Goal: Transaction & Acquisition: Purchase product/service

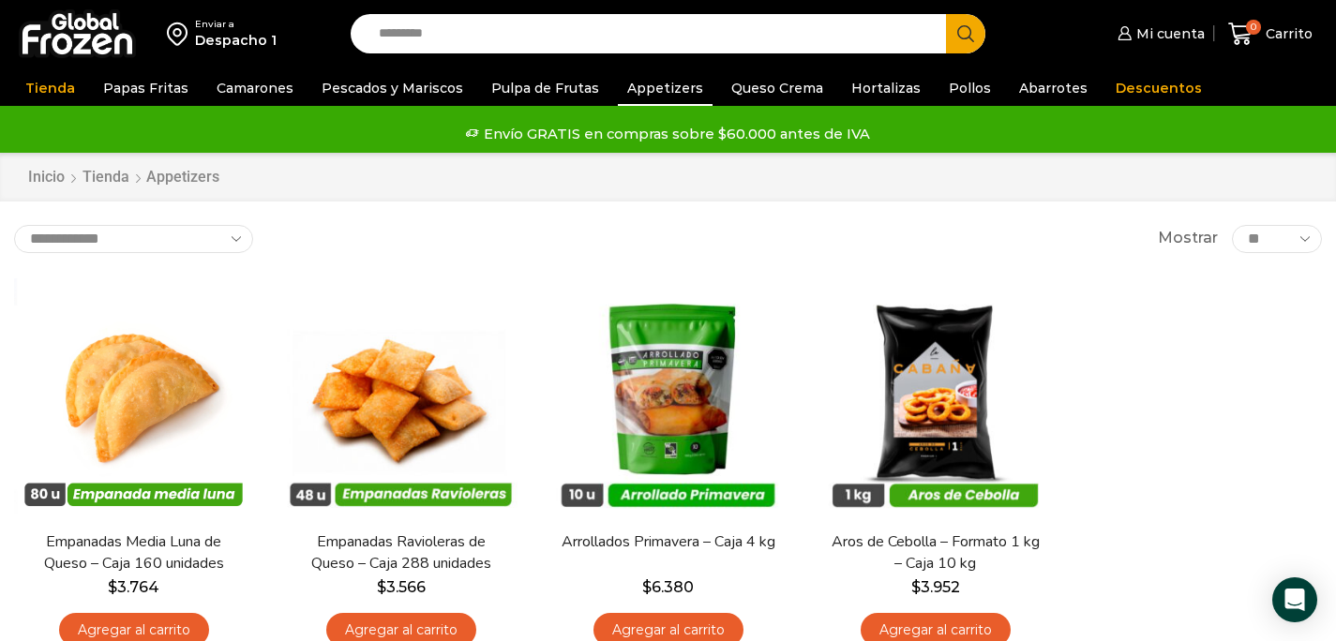
click at [654, 84] on link "Appetizers" at bounding box center [665, 88] width 95 height 36
click at [530, 84] on link "Pulpa de Frutas" at bounding box center [545, 88] width 127 height 36
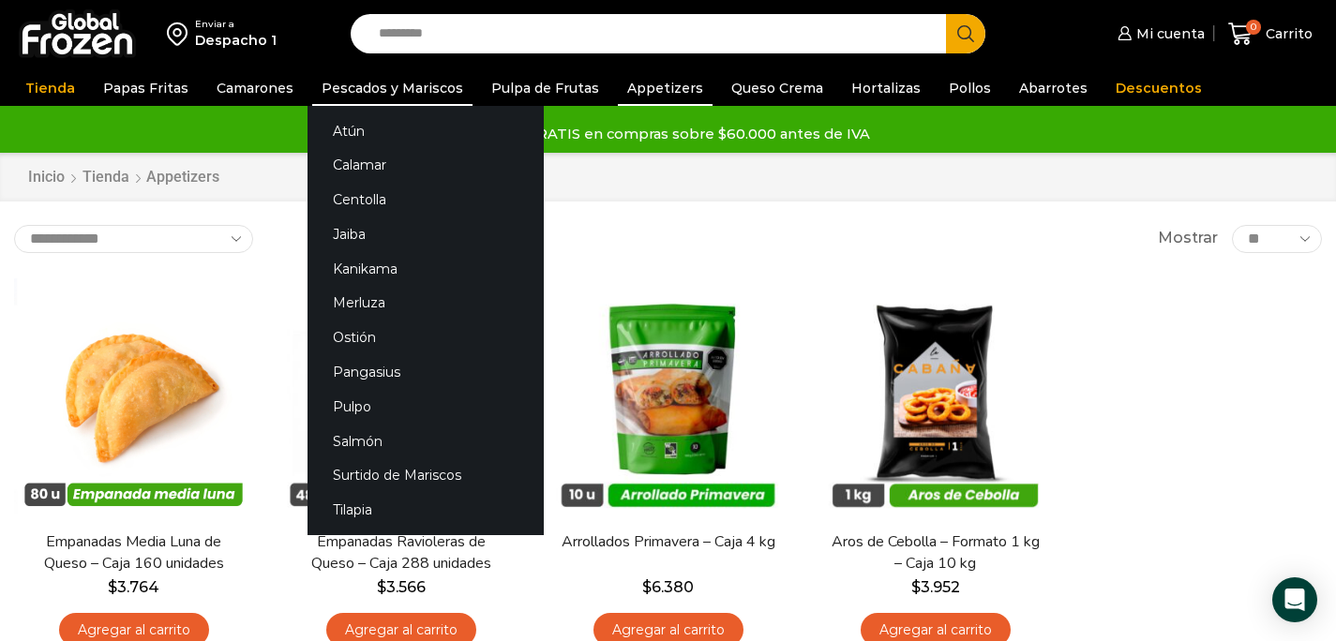
click at [374, 88] on link "Pescados y Mariscos" at bounding box center [392, 88] width 160 height 36
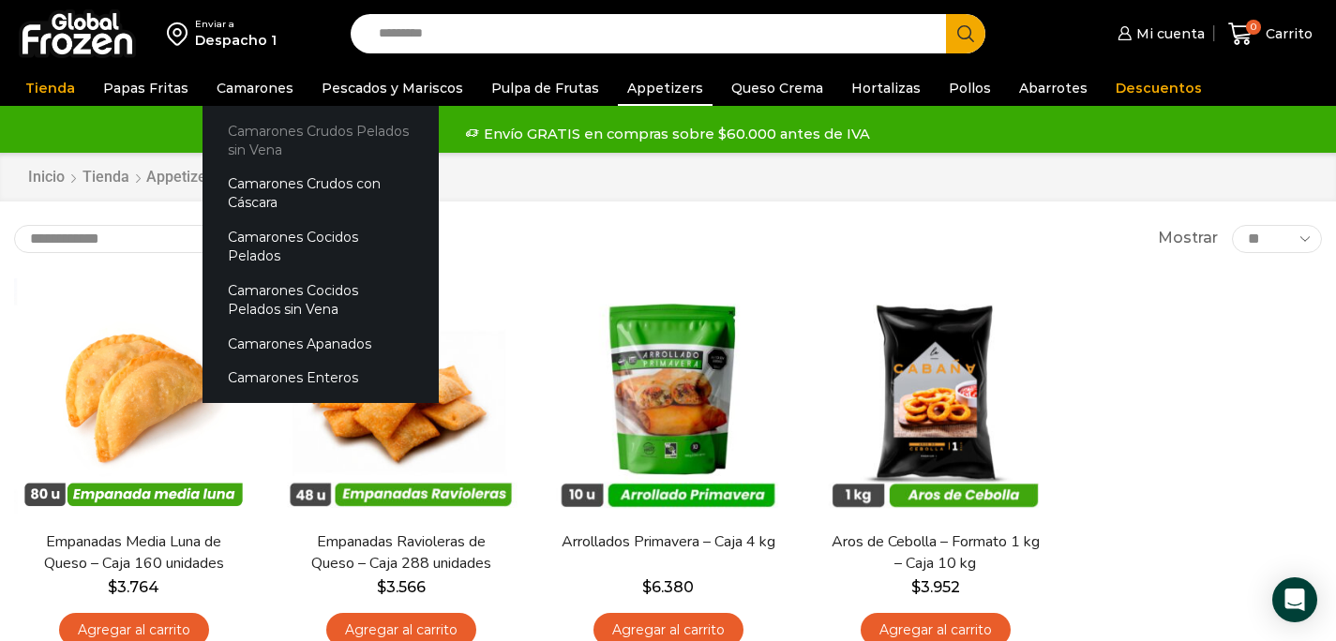
click at [262, 143] on link "Camarones Crudos Pelados sin Vena" at bounding box center [321, 139] width 236 height 53
click at [302, 147] on link "Camarones Crudos Pelados sin Vena" at bounding box center [321, 139] width 236 height 53
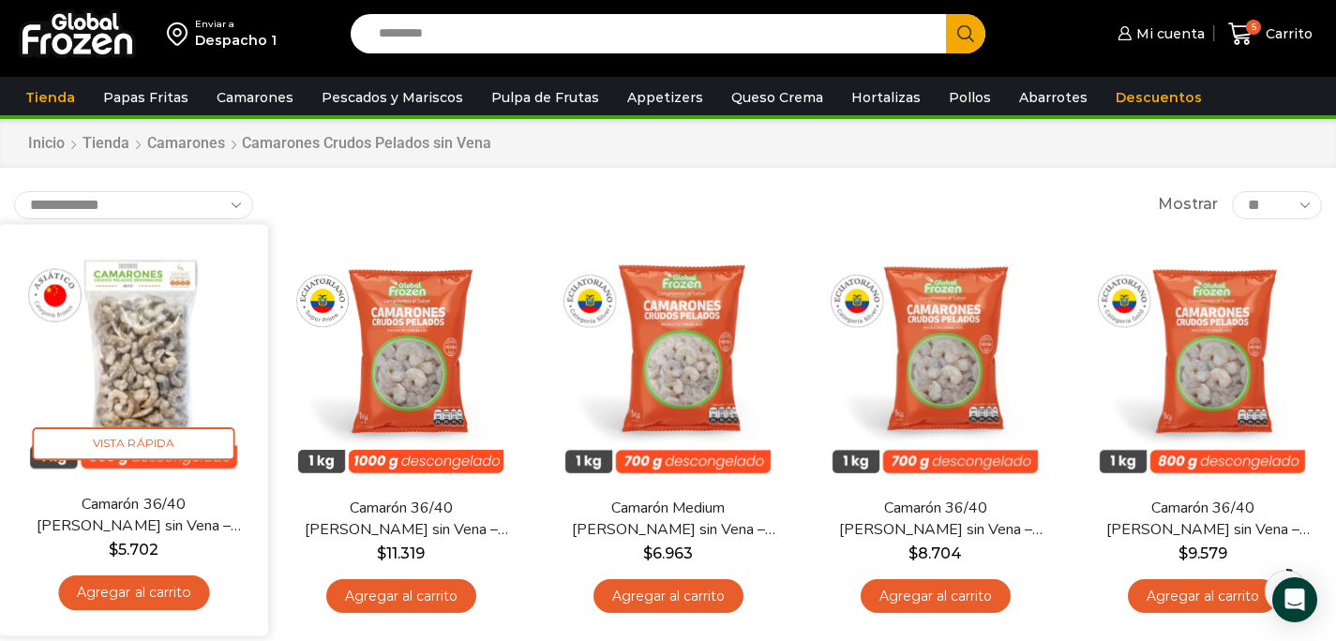
scroll to position [45, 0]
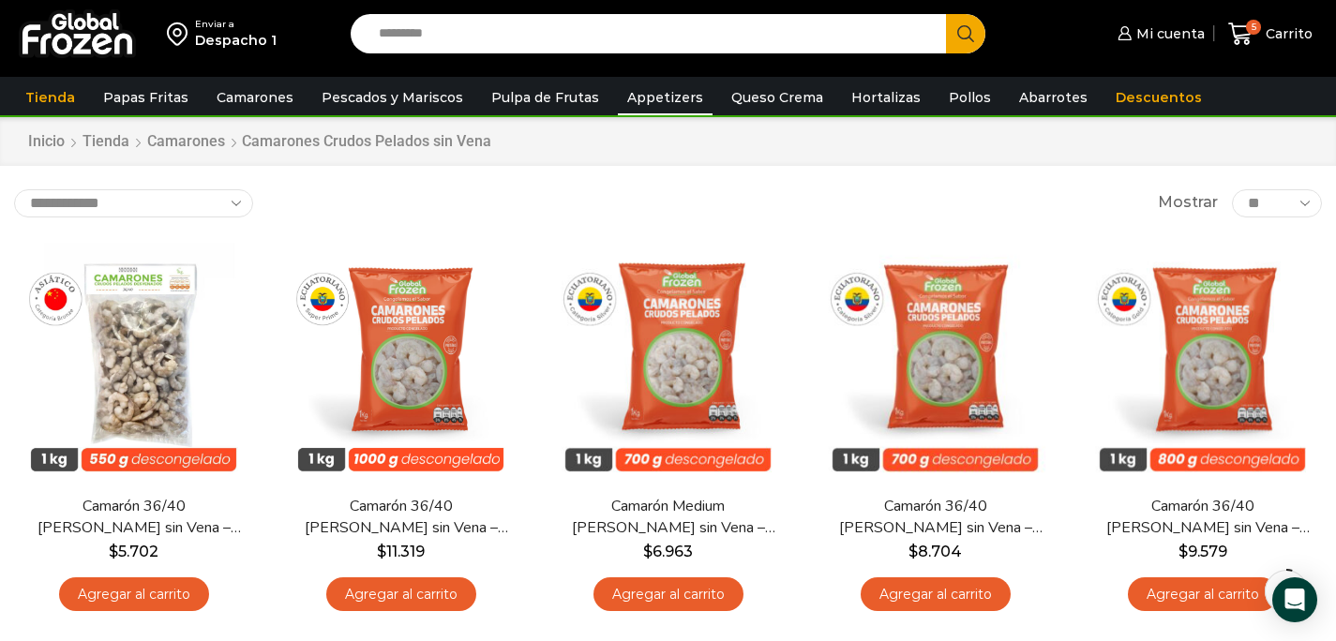
click at [663, 100] on link "Appetizers" at bounding box center [665, 98] width 95 height 36
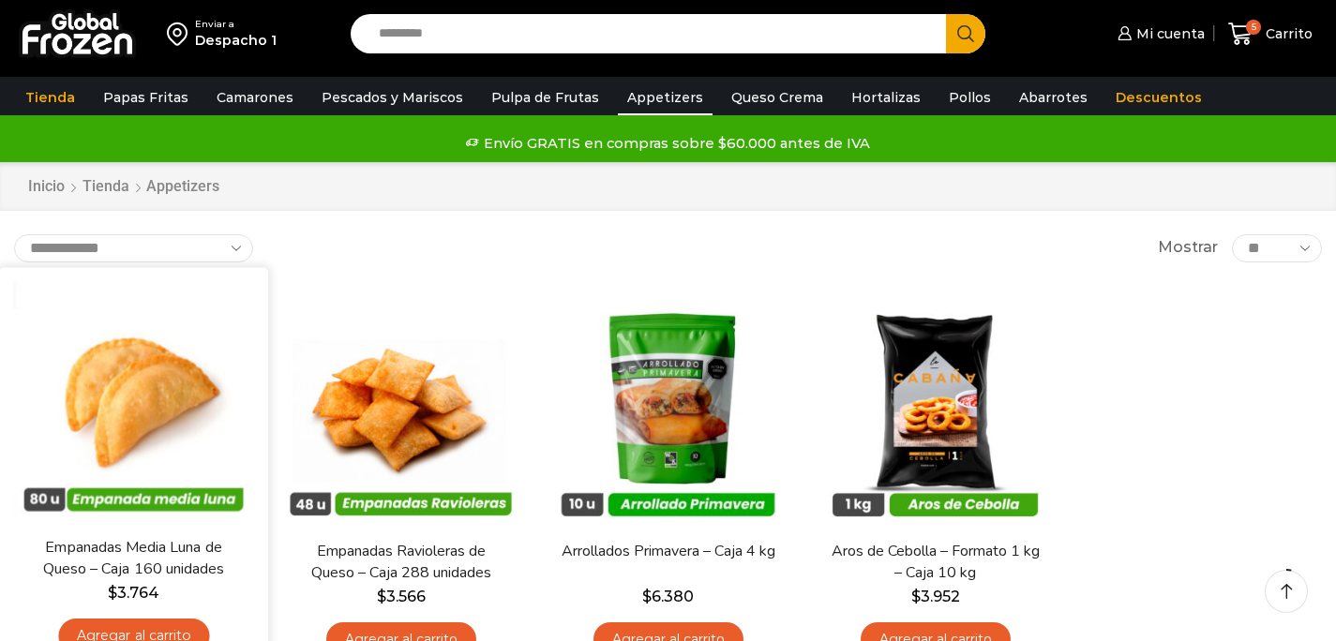
scroll to position [54, 0]
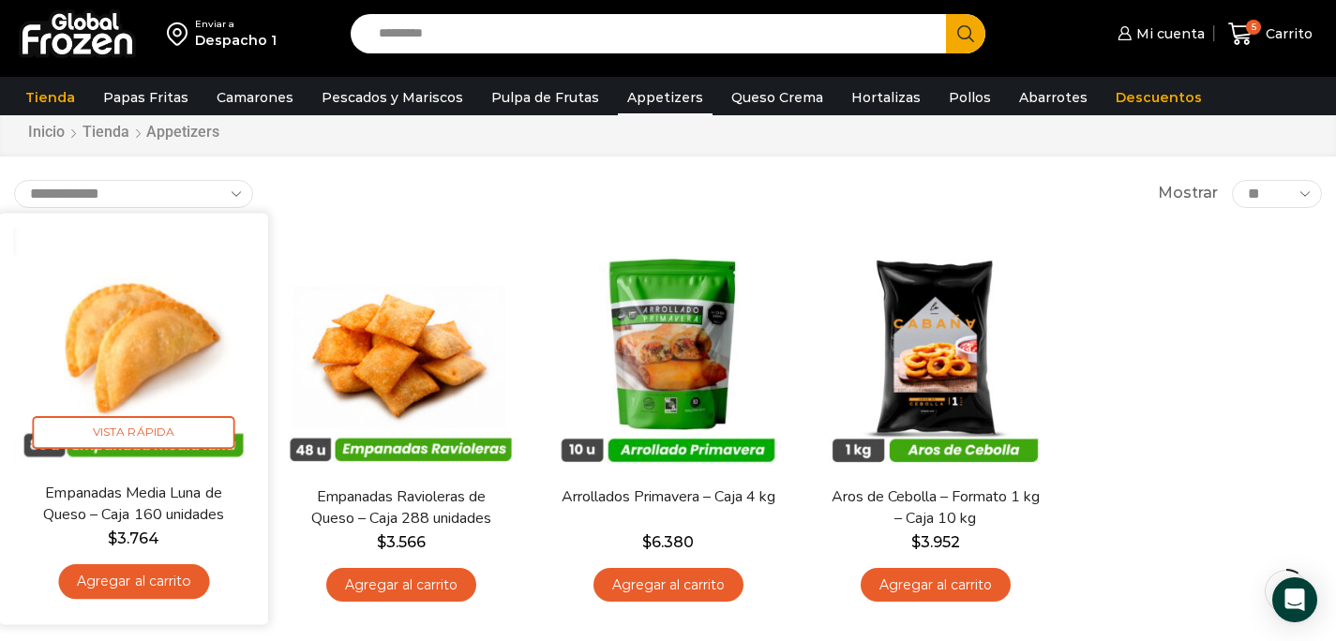
click at [146, 590] on link "Agregar al carrito" at bounding box center [133, 582] width 151 height 35
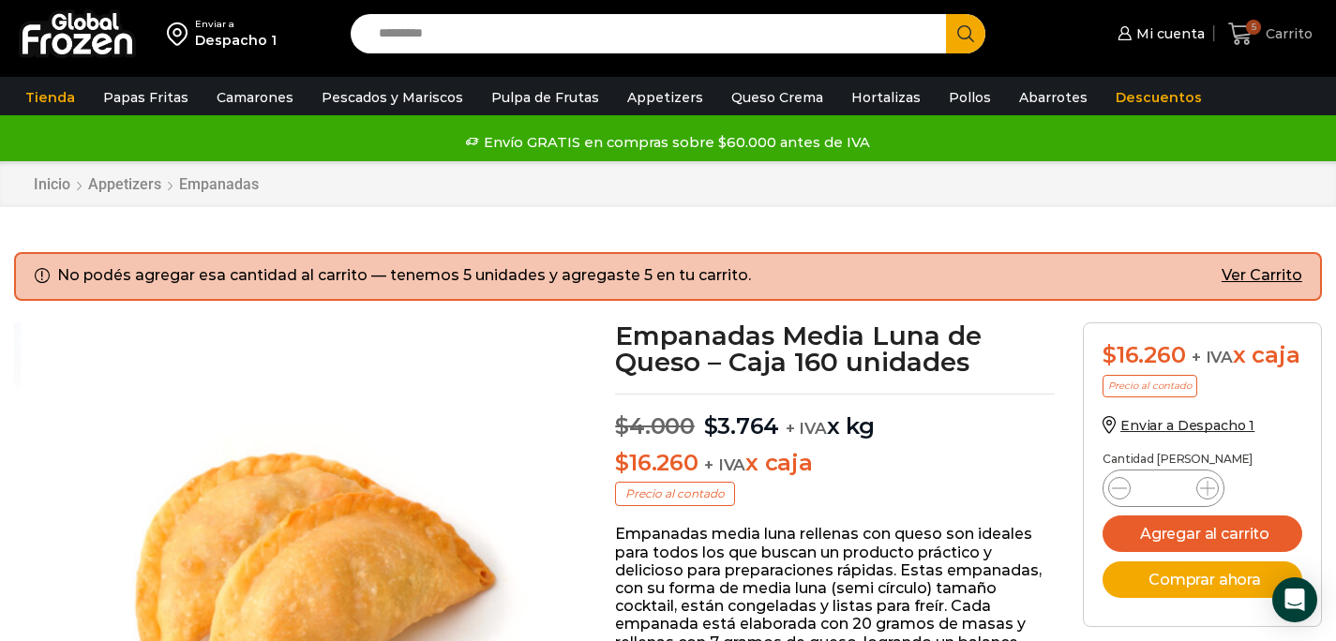
click at [1274, 33] on span "Carrito" at bounding box center [1287, 33] width 52 height 19
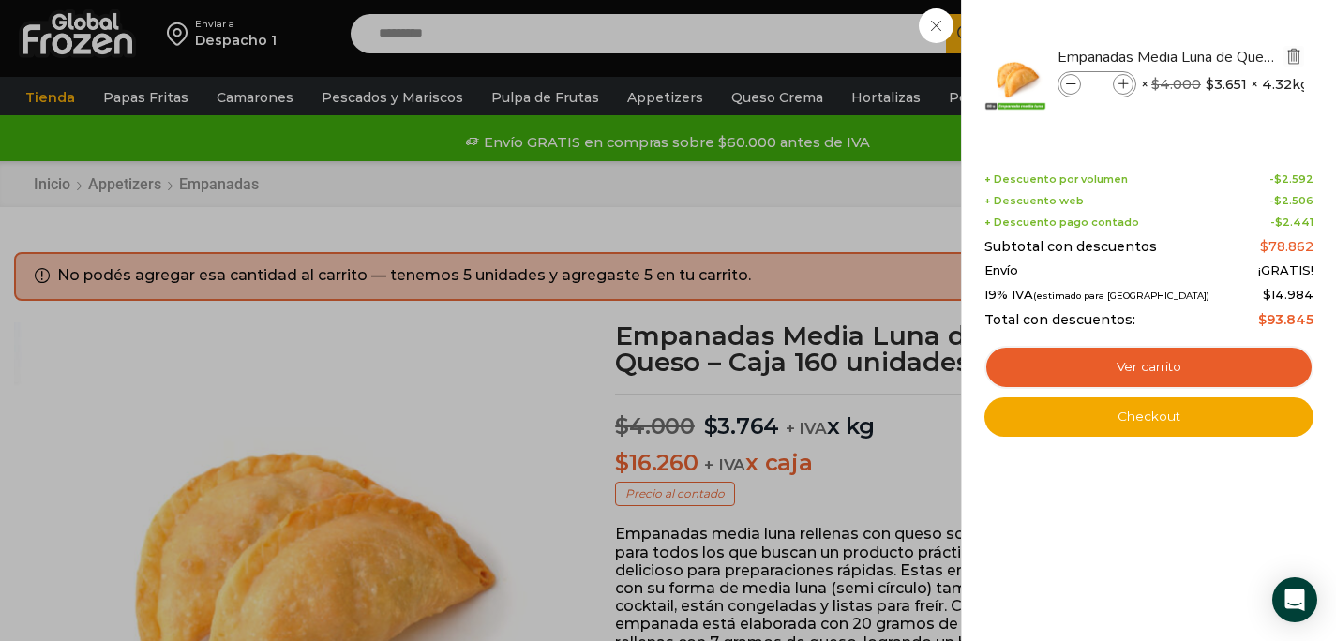
click at [1295, 54] on img "Eliminar Empanadas Media Luna de Queso - Caja 160 unidades del carrito" at bounding box center [1294, 56] width 17 height 17
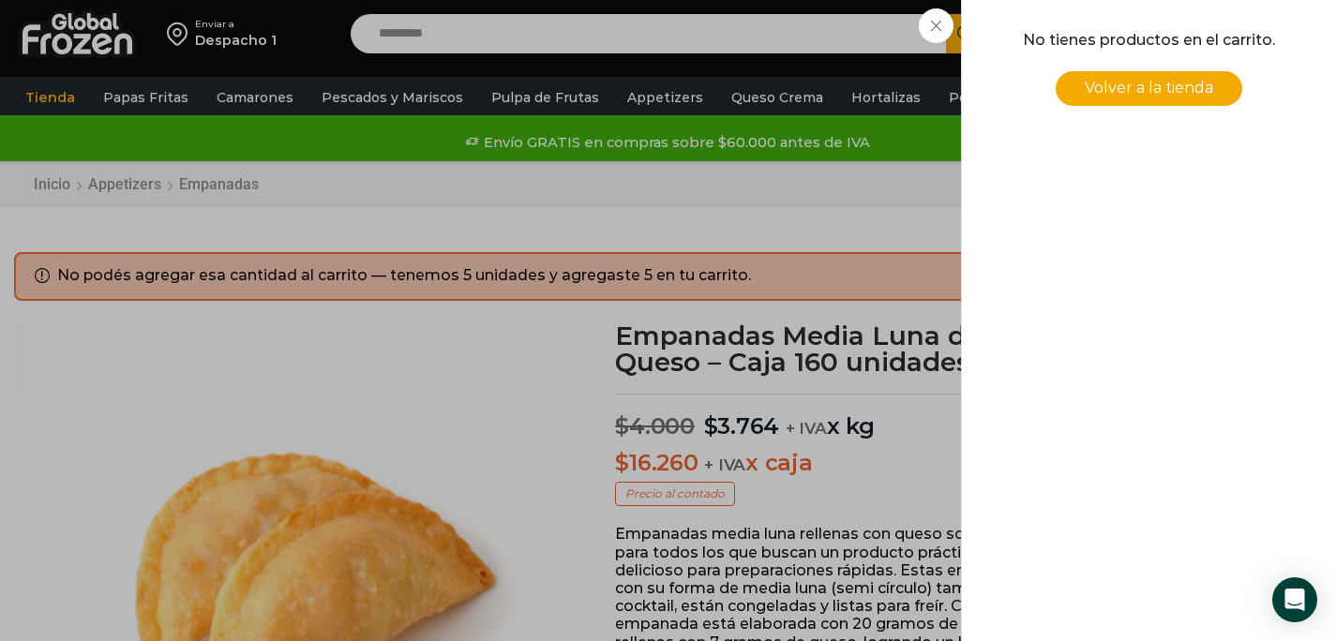
click at [1224, 29] on div "0 Carrito 0 0 Shopping Cart No tienes productos en el carrito. Volver a la tien…" at bounding box center [1271, 34] width 94 height 44
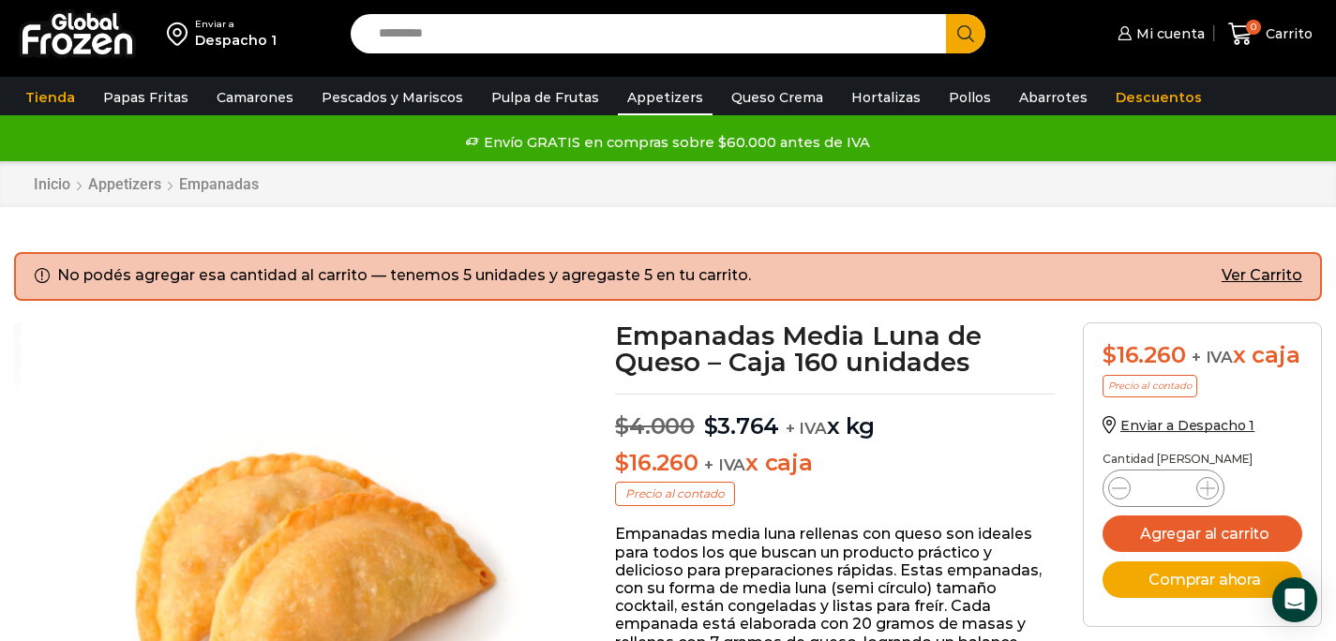
click at [664, 99] on link "Appetizers" at bounding box center [665, 98] width 95 height 36
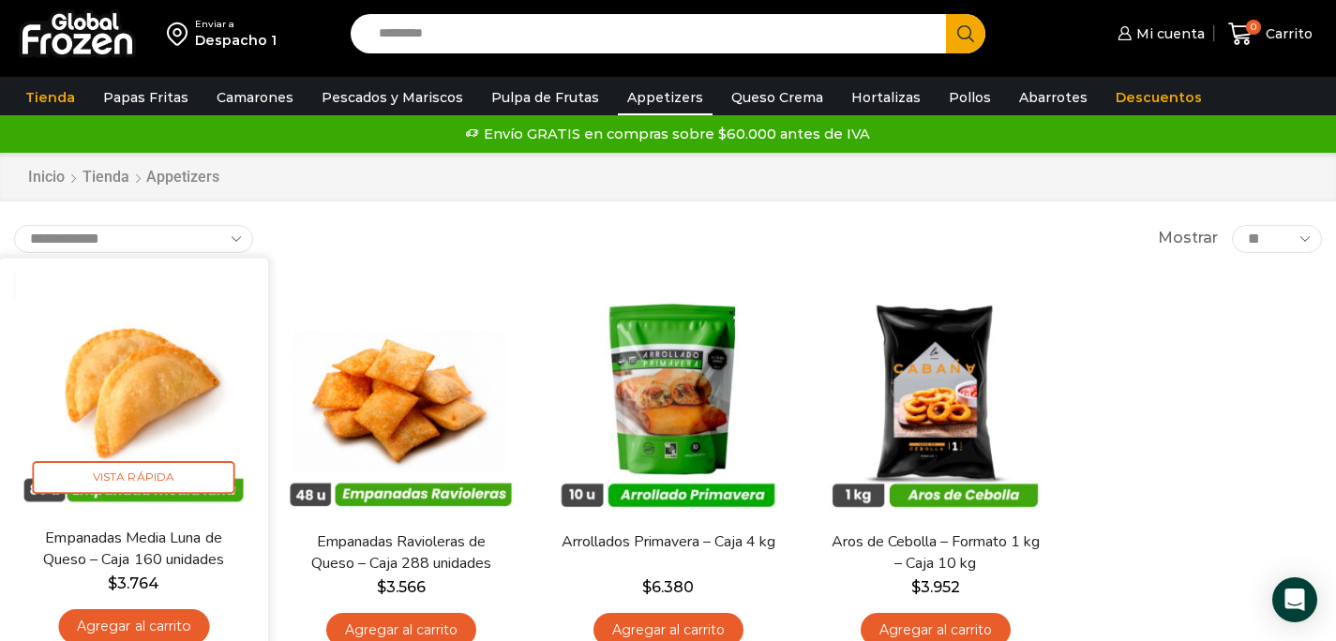
click at [172, 621] on link "Agregar al carrito" at bounding box center [133, 627] width 151 height 35
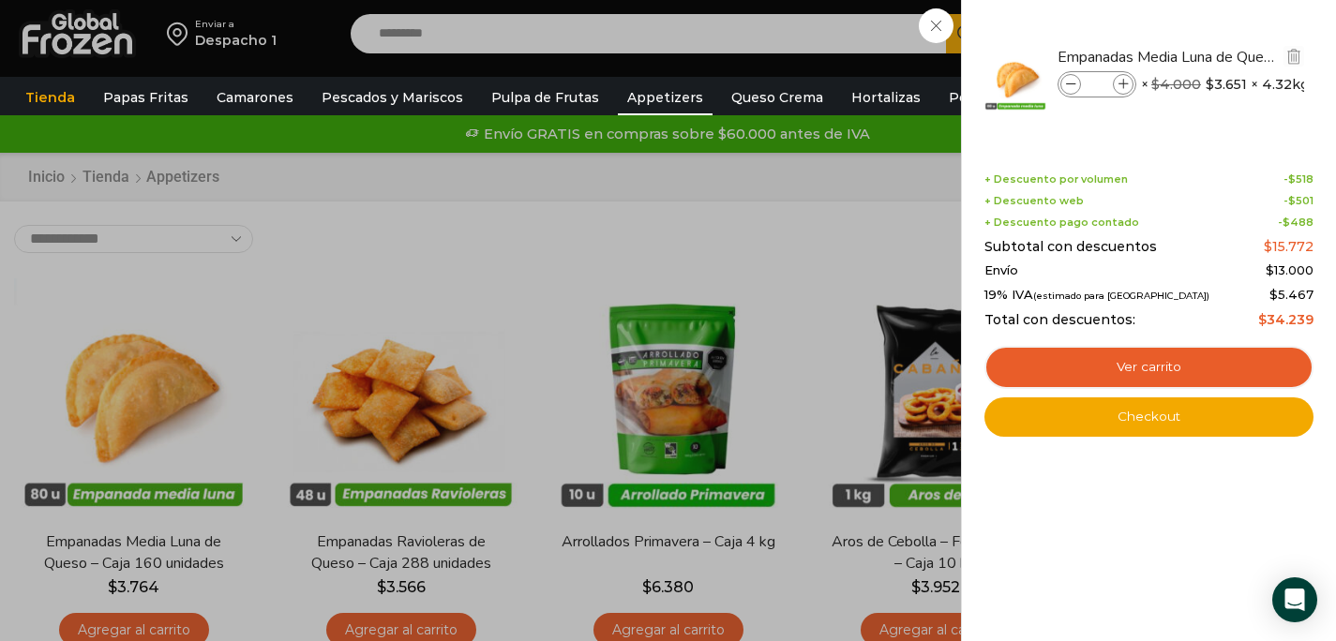
click at [1123, 75] on span at bounding box center [1123, 84] width 21 height 21
click at [1123, 76] on span at bounding box center [1123, 84] width 21 height 21
type input "*"
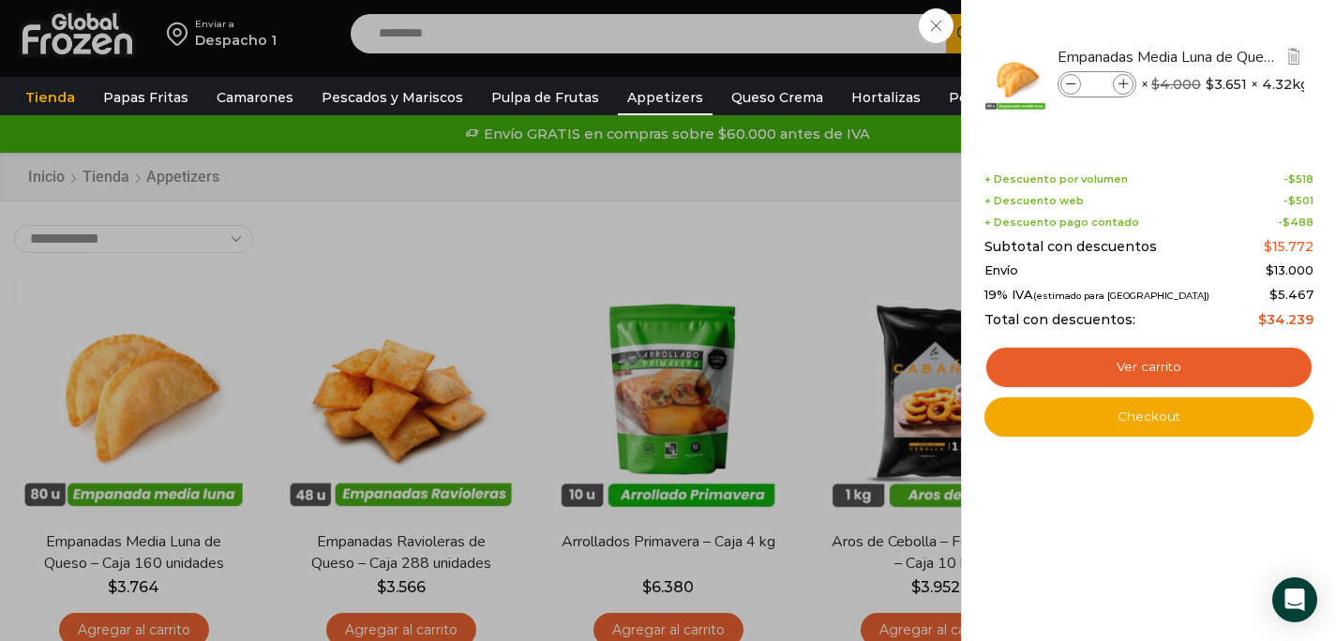
click at [1123, 76] on span at bounding box center [1123, 84] width 21 height 21
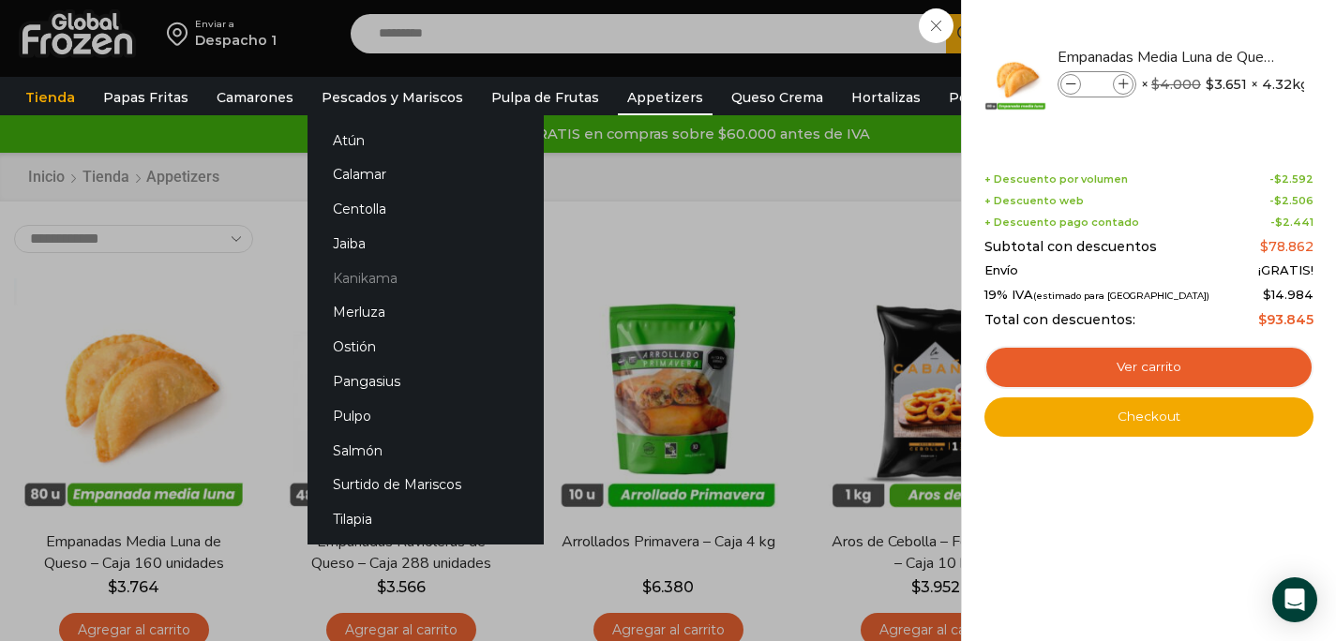
click at [355, 288] on link "Kanikama" at bounding box center [426, 278] width 236 height 35
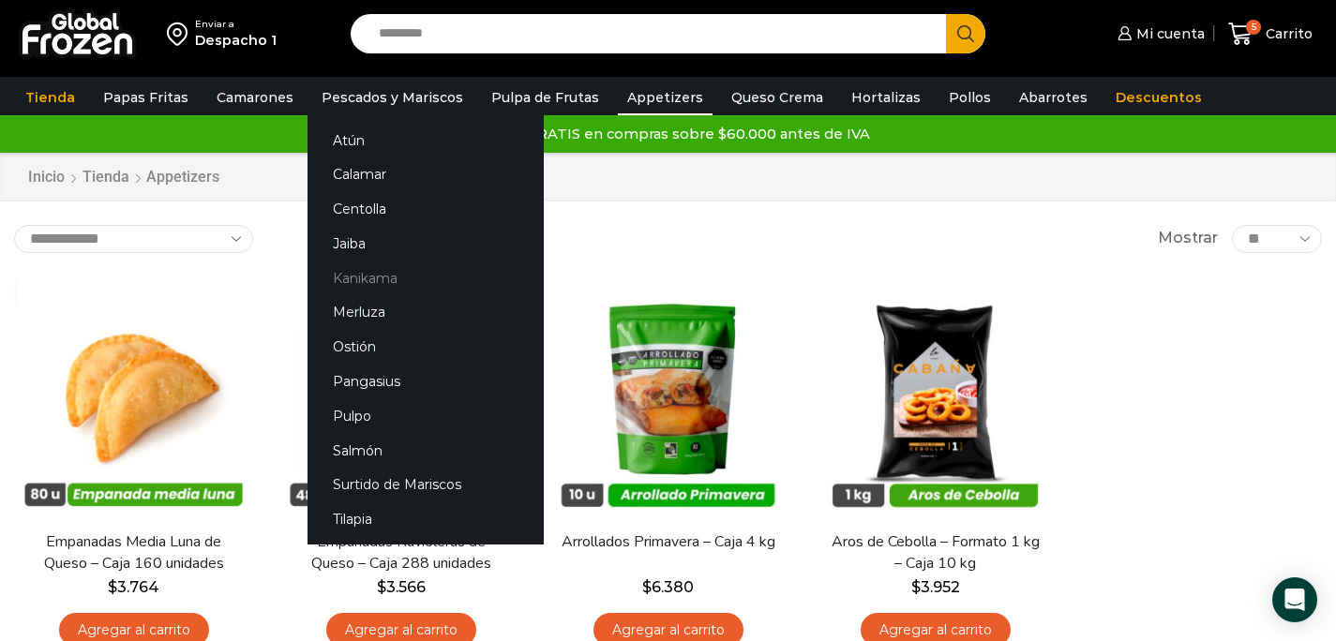
click at [369, 282] on link "Kanikama" at bounding box center [426, 278] width 236 height 35
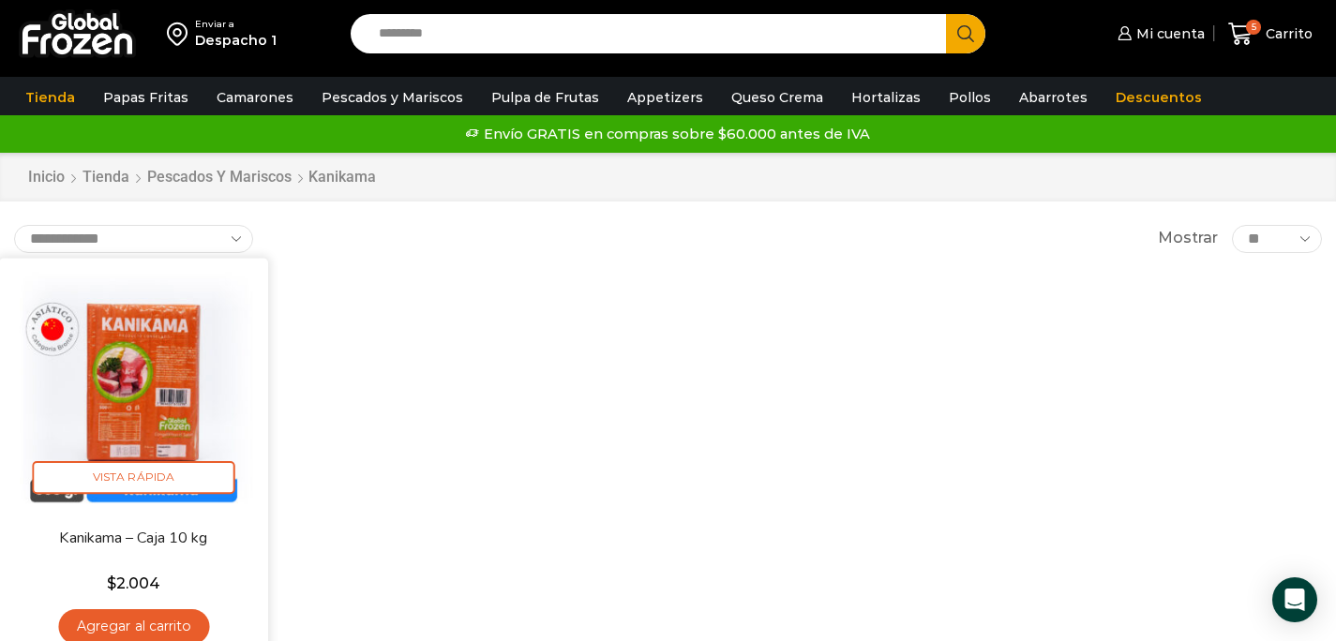
click at [183, 618] on link "Agregar al carrito" at bounding box center [133, 627] width 151 height 35
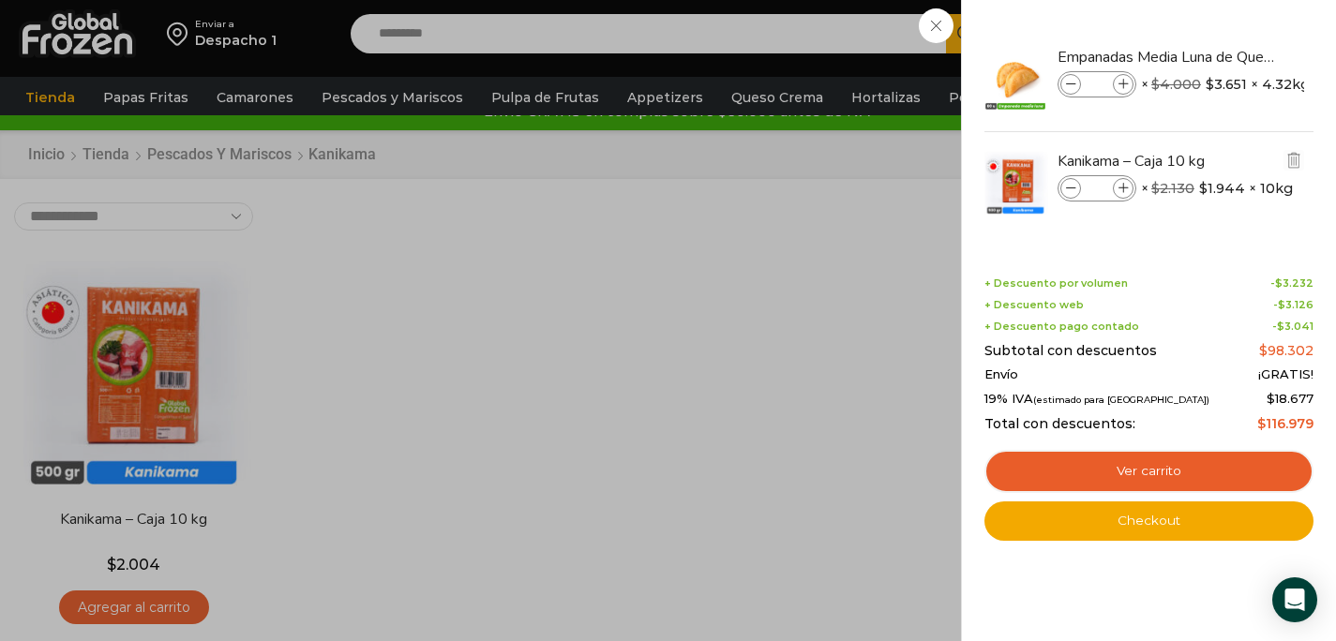
scroll to position [34, 0]
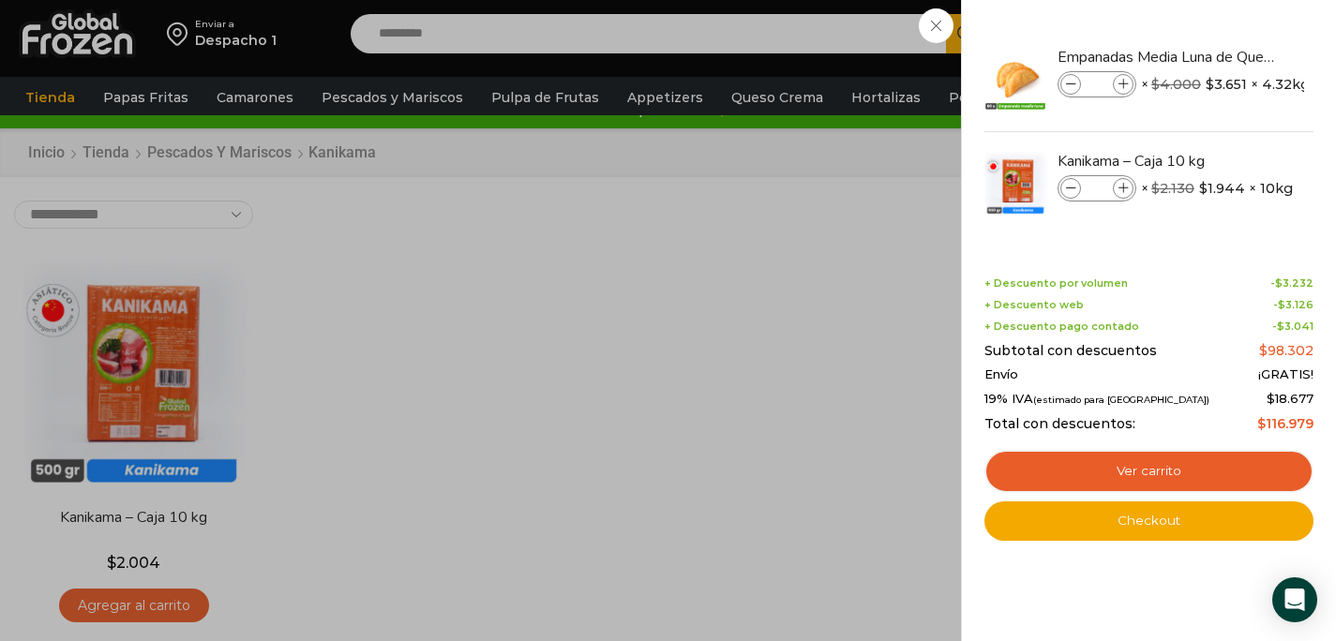
click at [1224, 56] on div "6 Carrito 6 6 Shopping Cart *" at bounding box center [1271, 34] width 94 height 44
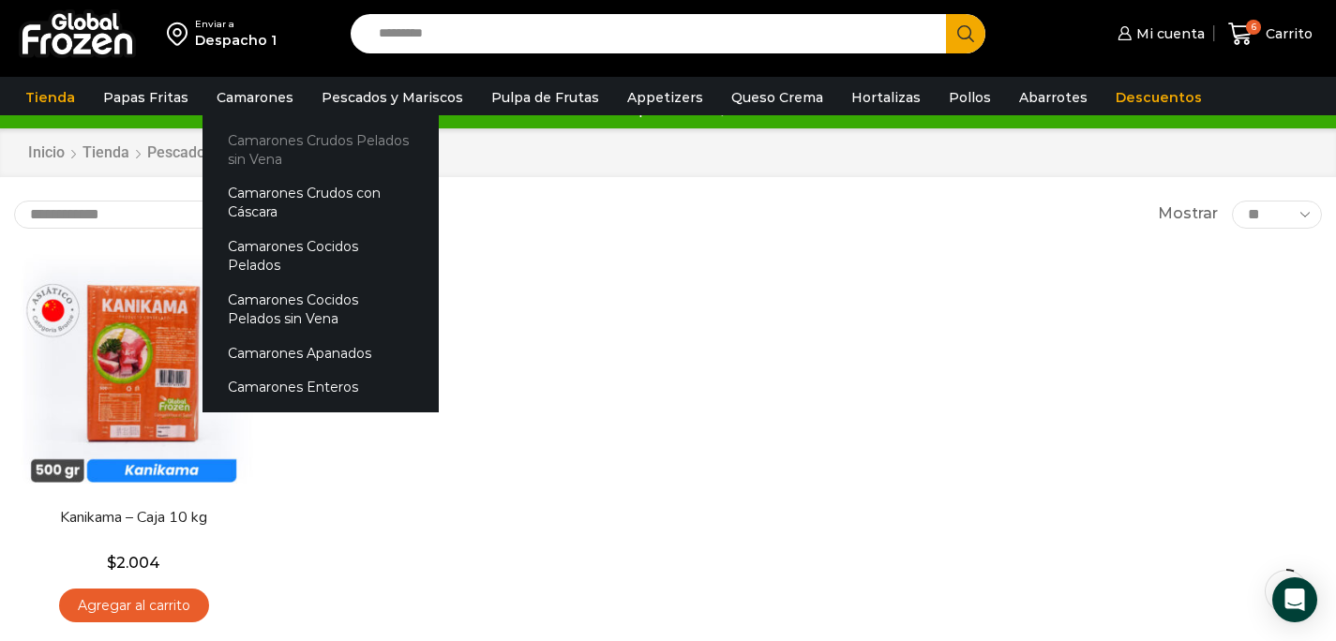
click at [278, 147] on link "Camarones Crudos Pelados sin Vena" at bounding box center [321, 149] width 236 height 53
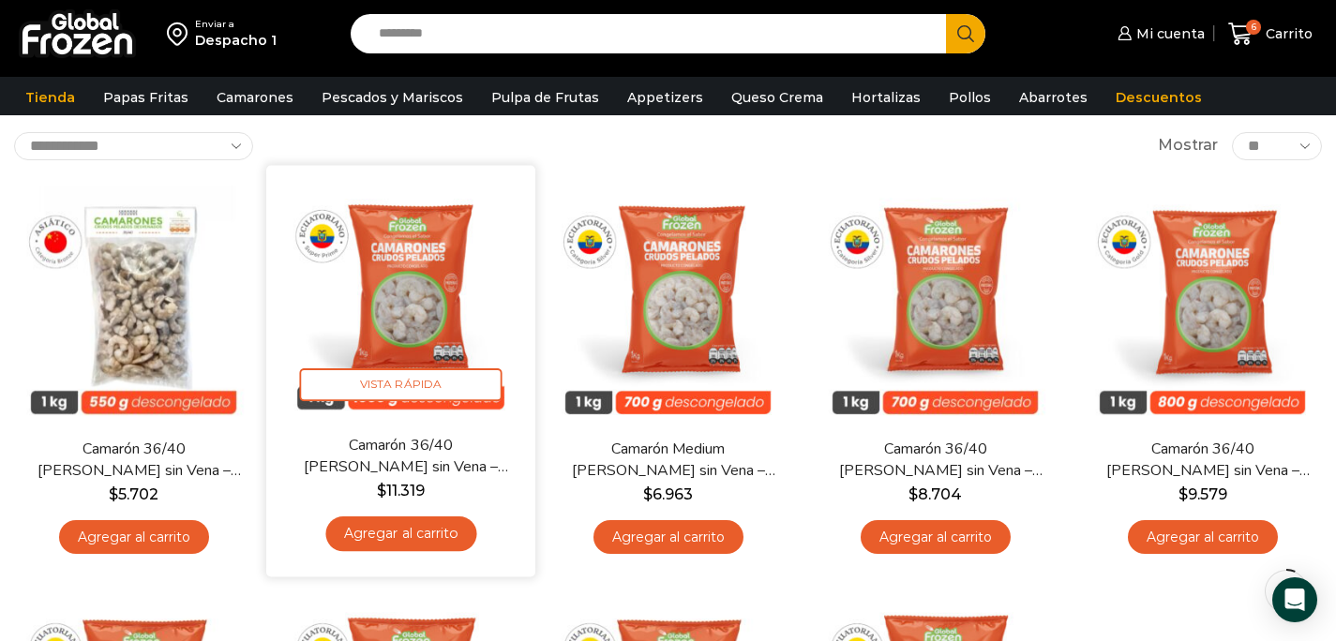
scroll to position [110, 0]
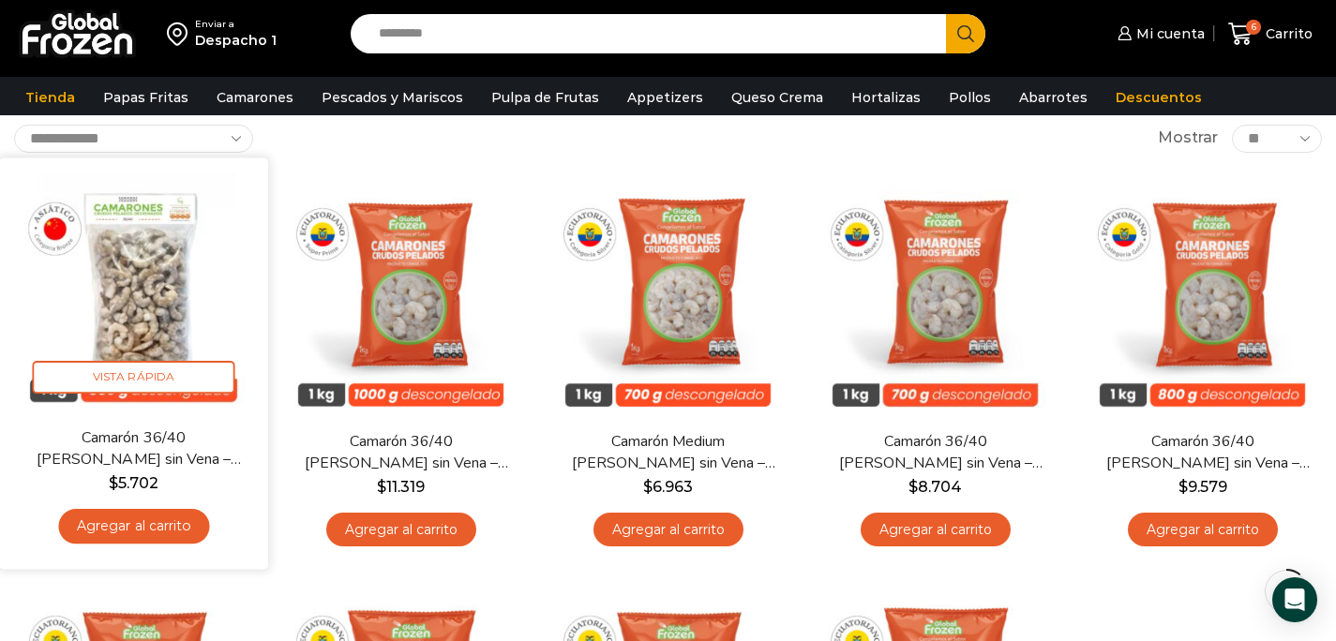
click at [98, 525] on link "Agregar al carrito" at bounding box center [133, 526] width 151 height 35
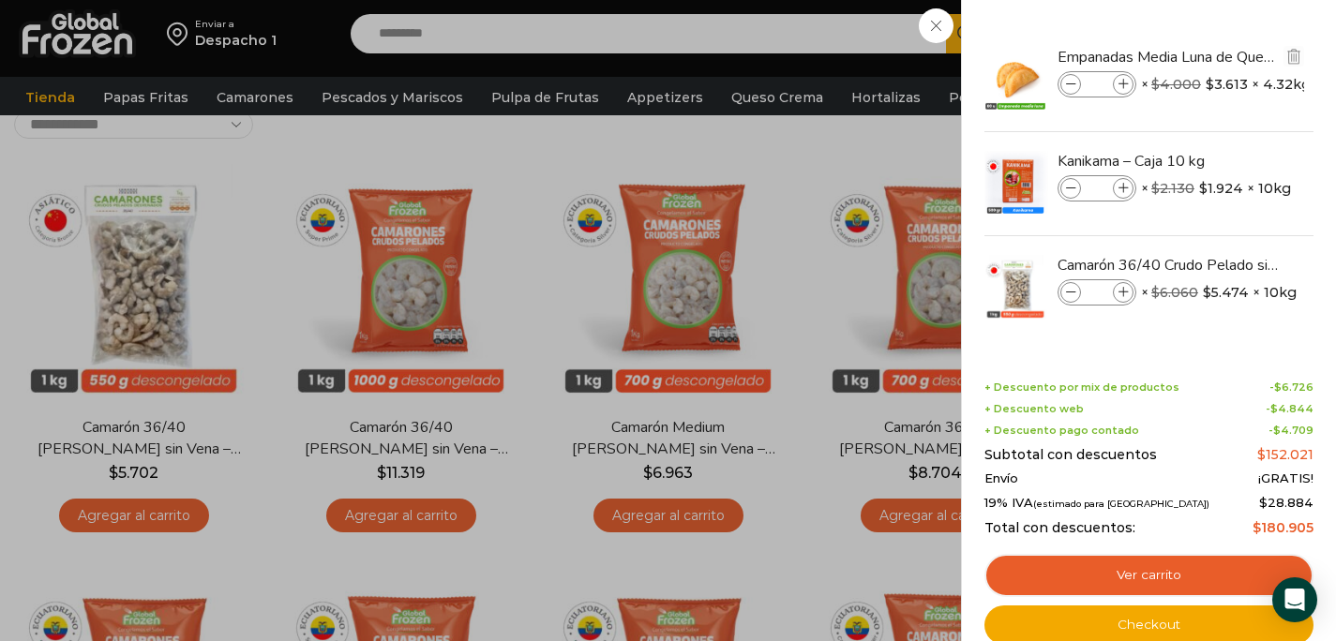
scroll to position [122, 0]
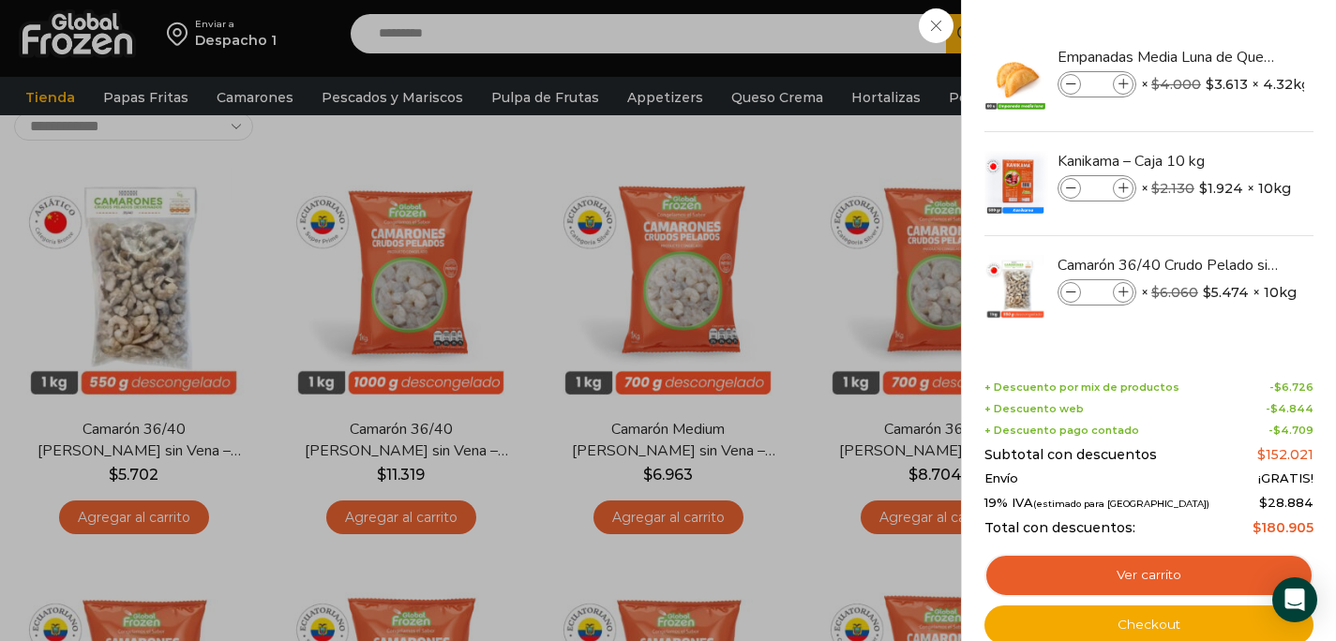
click at [1224, 56] on div "7 [GEOGRAPHIC_DATA] 7 7 Shopping Cart *" at bounding box center [1271, 34] width 94 height 44
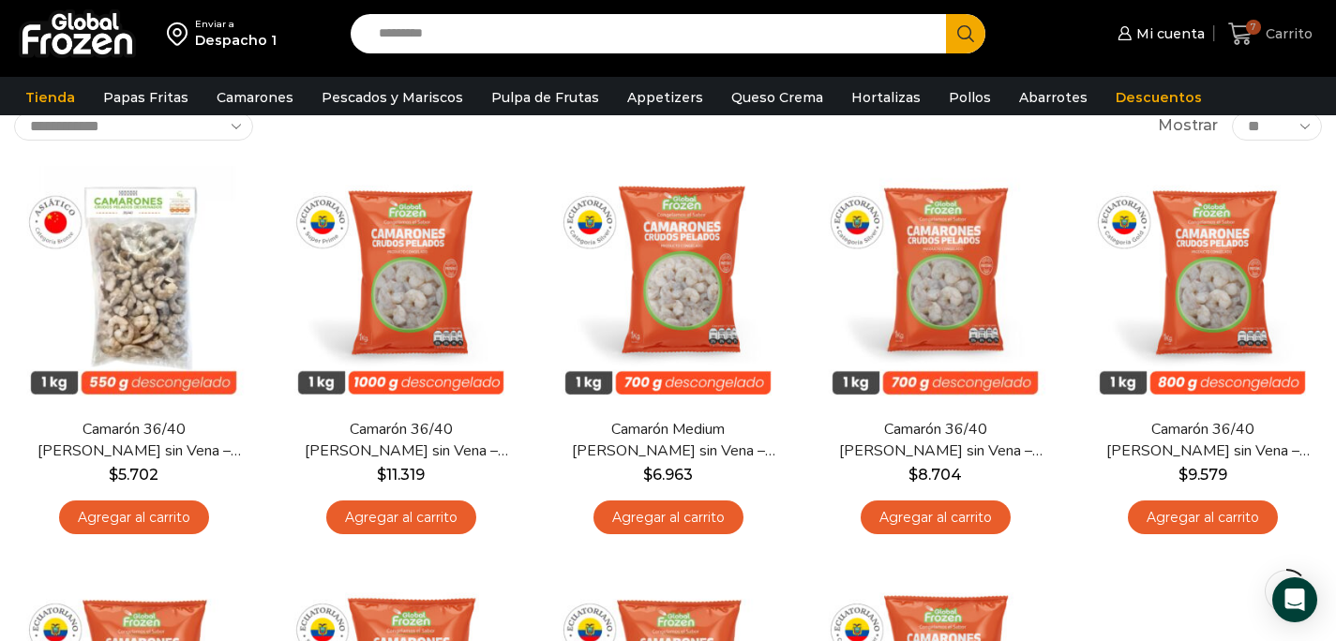
click at [1261, 33] on span "7" at bounding box center [1245, 34] width 33 height 25
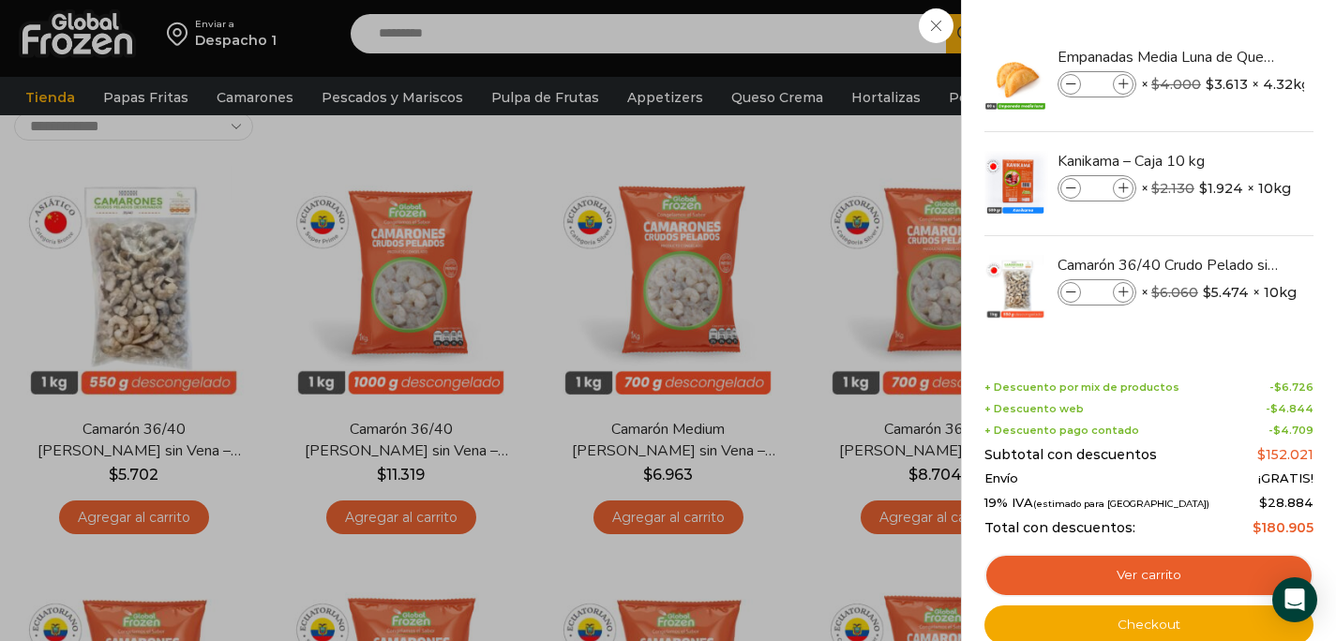
click at [1224, 56] on div "7 Carrito 7 7 Shopping Cart *" at bounding box center [1271, 34] width 94 height 44
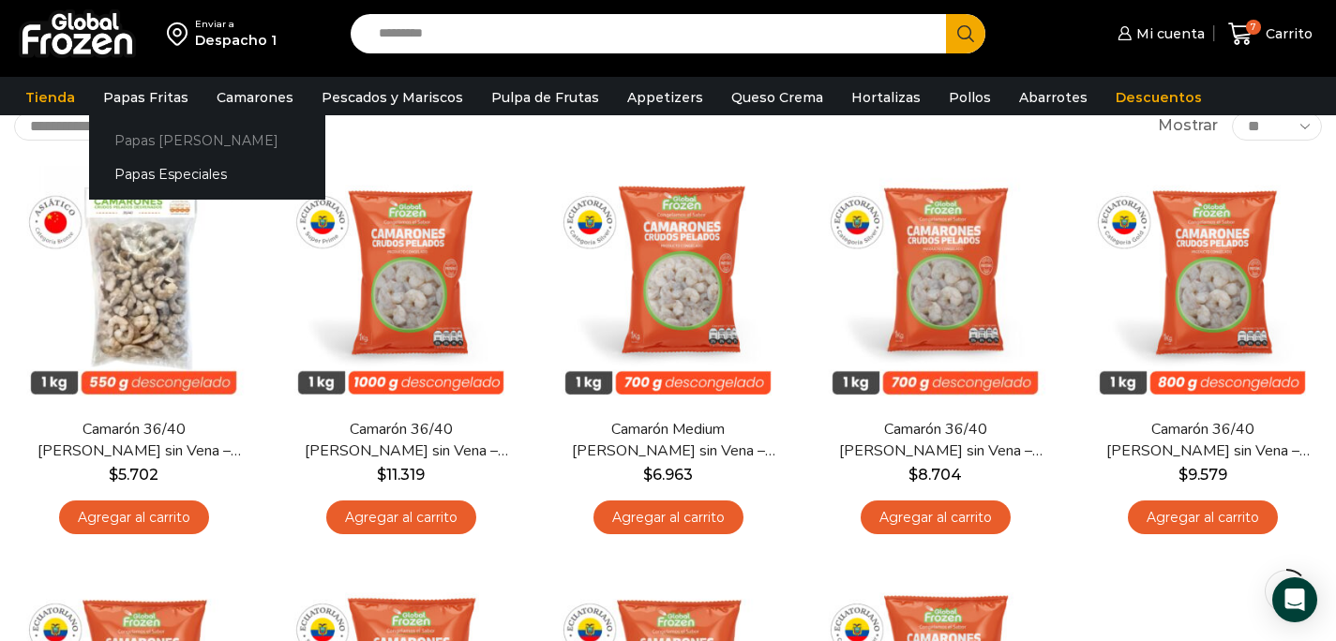
click at [158, 135] on link "Papas [PERSON_NAME]" at bounding box center [207, 140] width 236 height 35
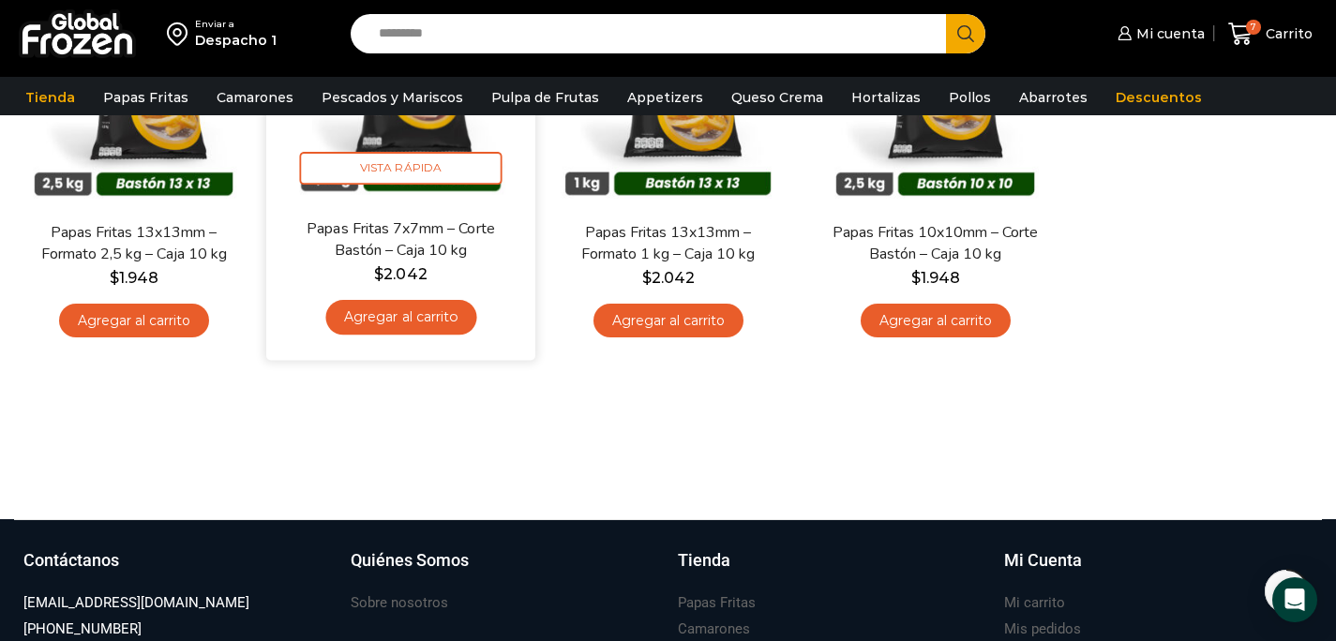
scroll to position [313, 0]
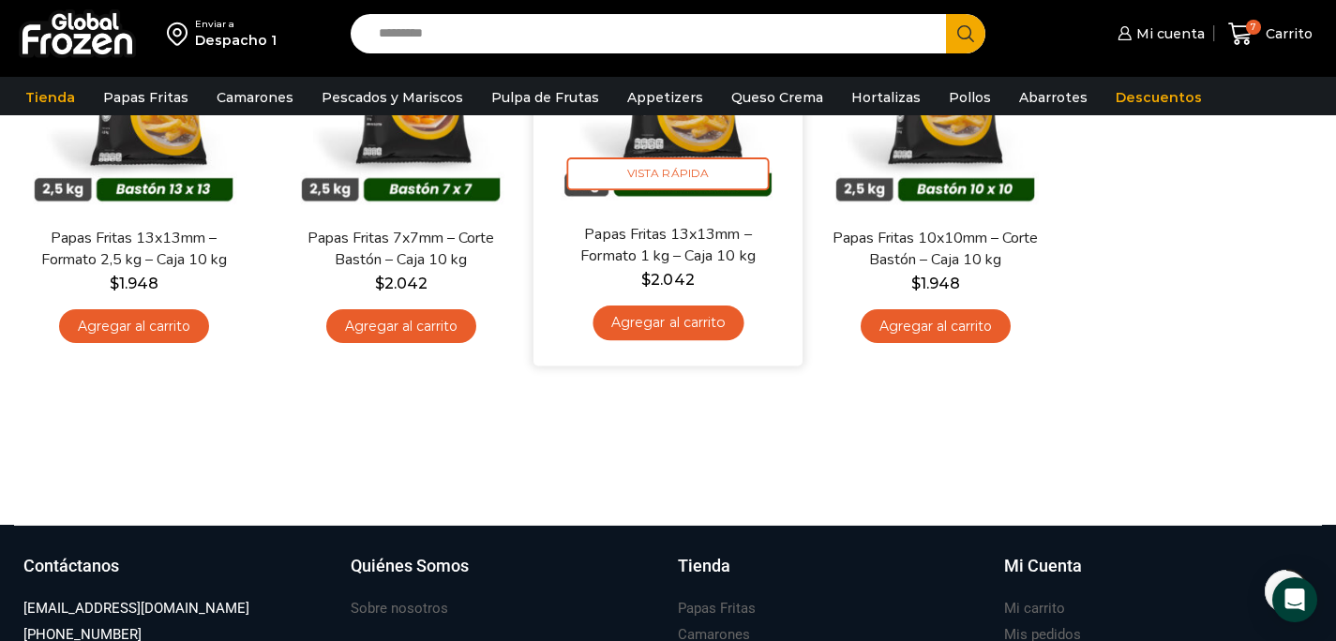
click at [687, 330] on link "Agregar al carrito" at bounding box center [668, 323] width 151 height 35
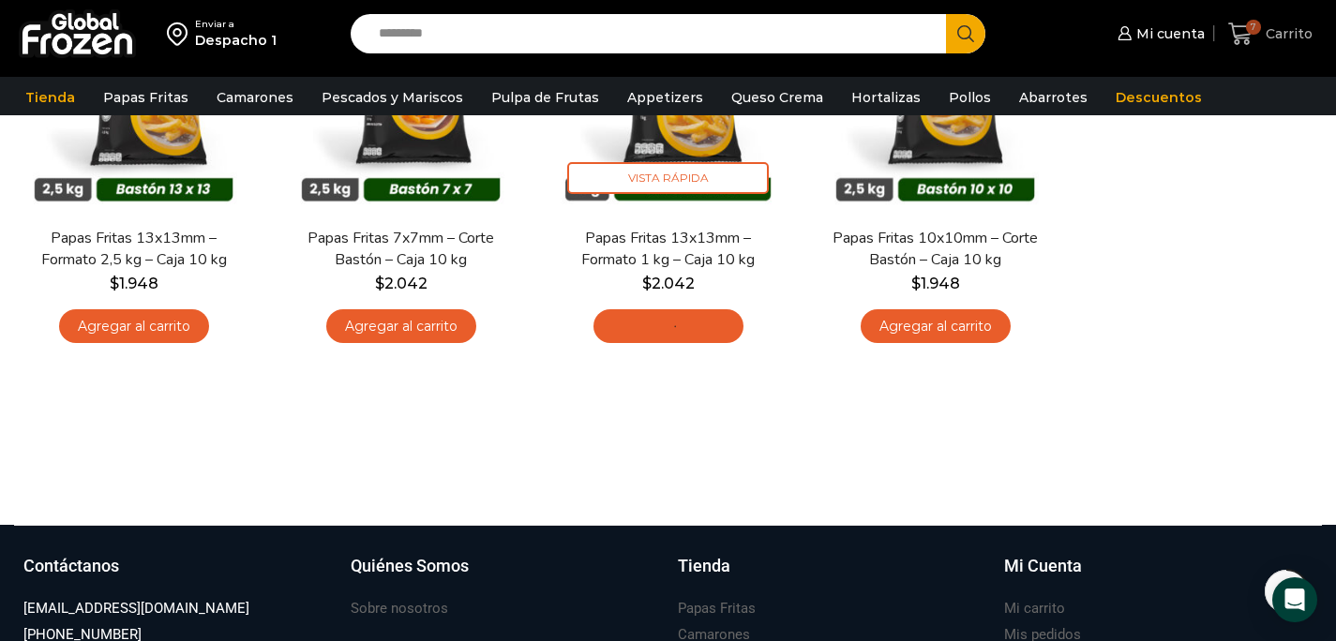
click at [1260, 28] on span "7" at bounding box center [1253, 27] width 15 height 15
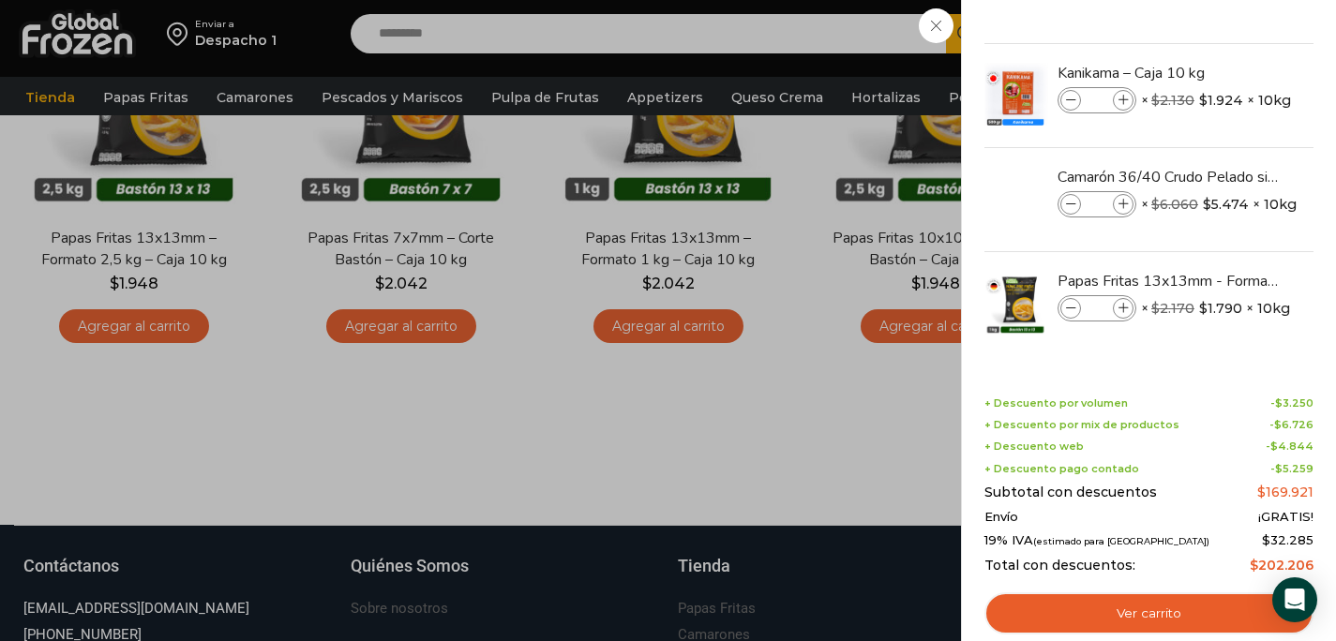
scroll to position [0, 0]
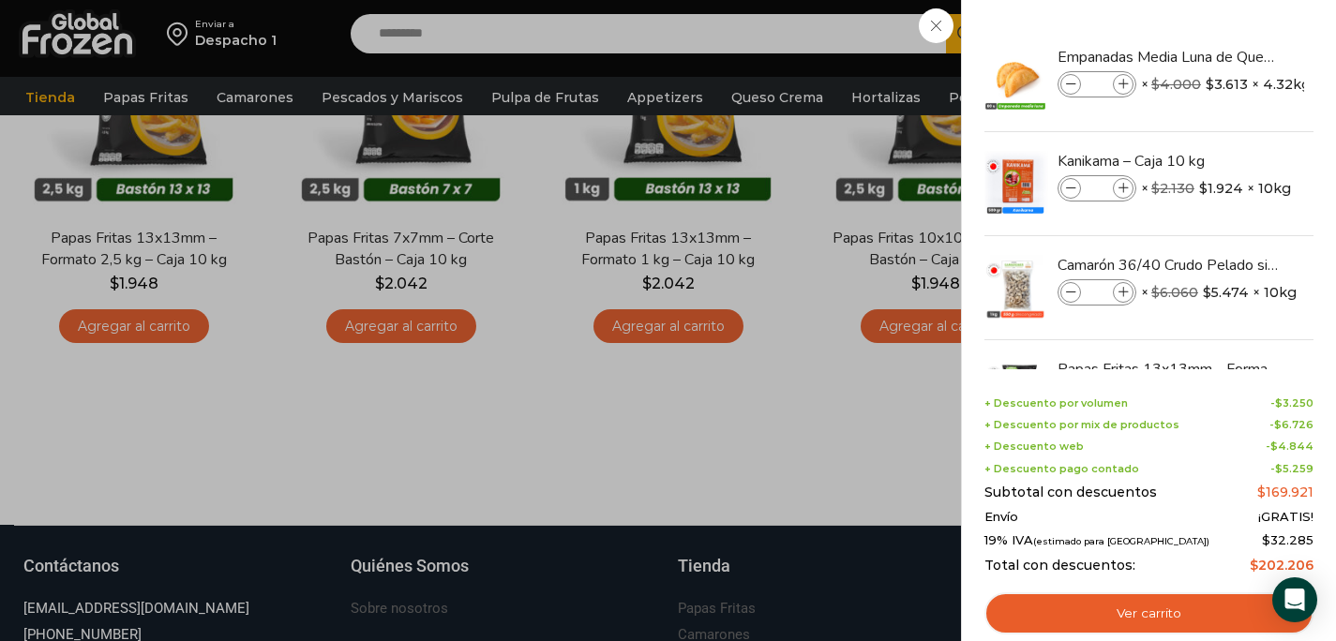
click at [1224, 56] on div "8 Carrito 8 8 Shopping Cart *" at bounding box center [1271, 34] width 94 height 44
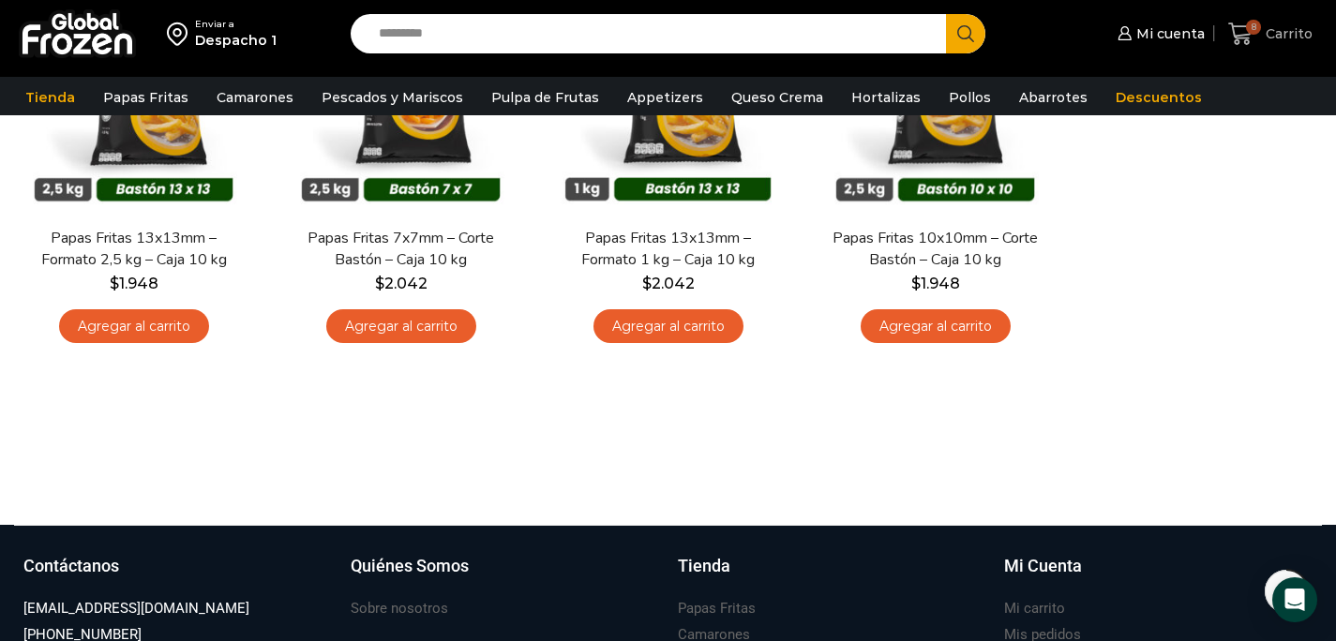
click at [1278, 41] on span "Carrito" at bounding box center [1287, 33] width 52 height 19
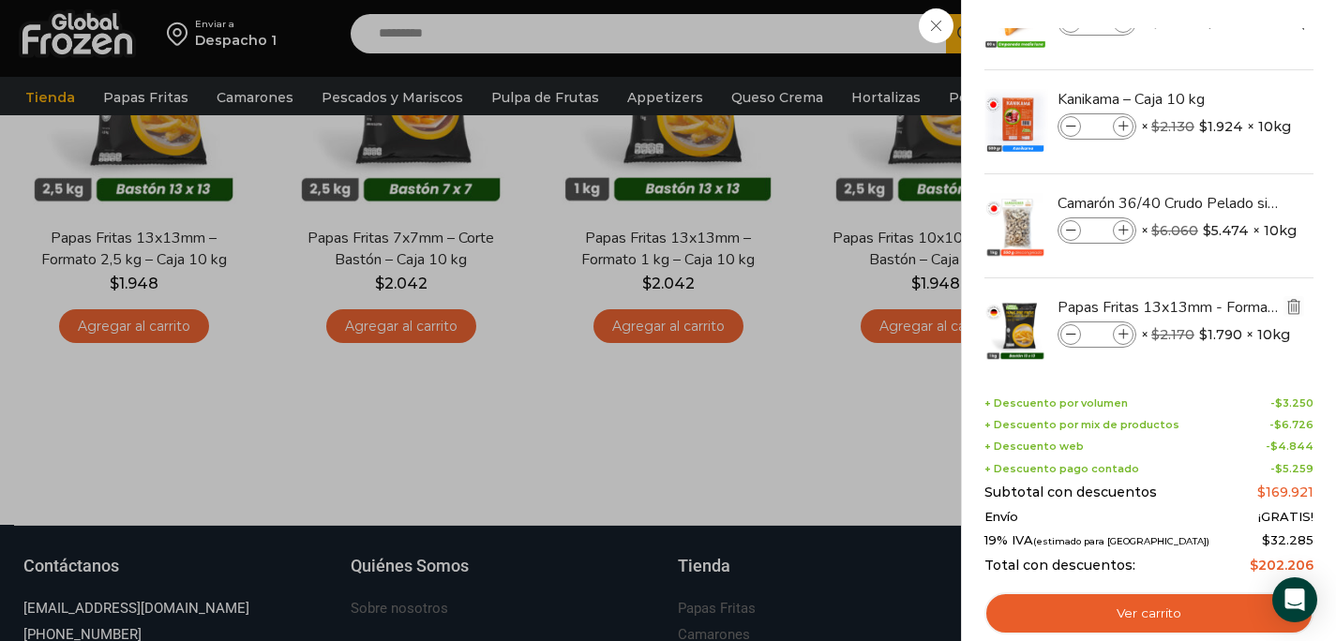
scroll to position [79, 0]
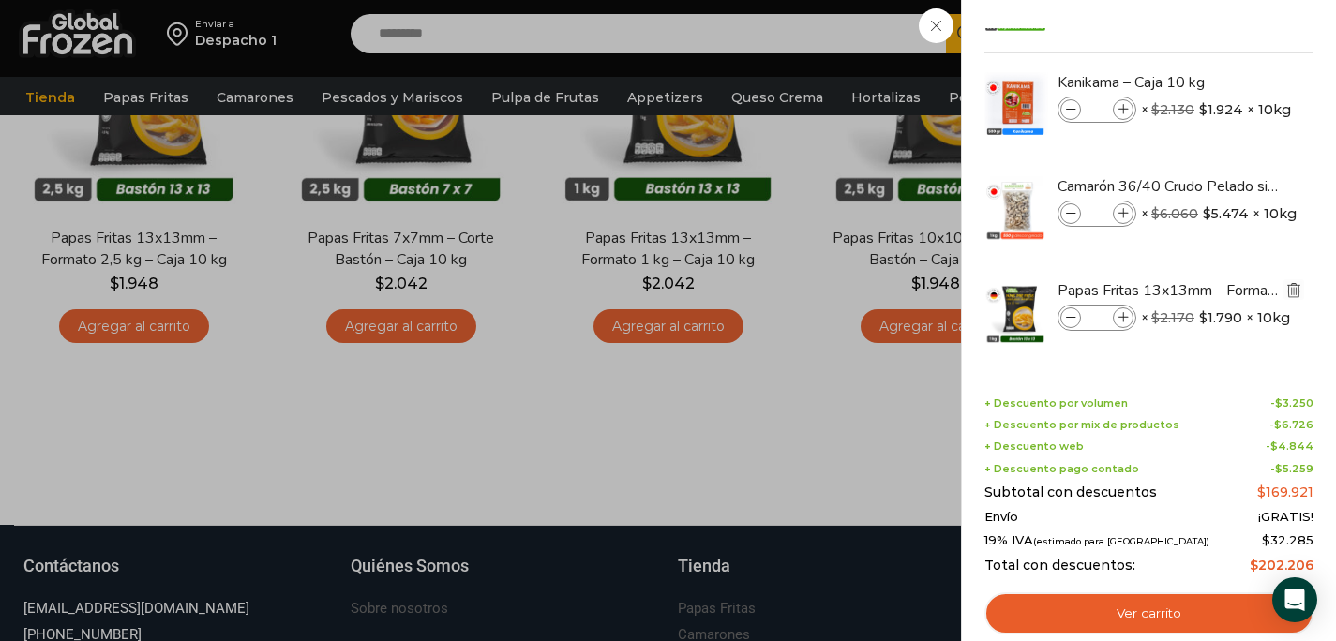
click at [1290, 294] on img "Eliminar Papas Fritas 13x13mm - Formato 1 kg - Caja 10 kg del carrito" at bounding box center [1294, 289] width 17 height 17
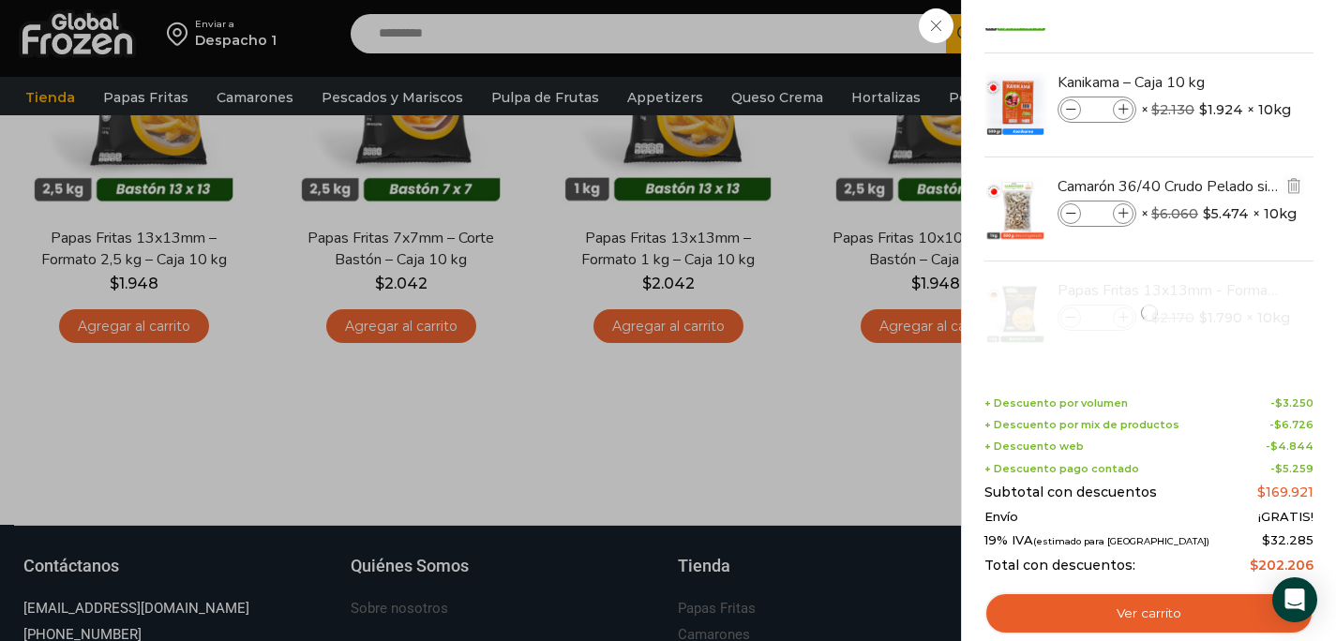
scroll to position [0, 0]
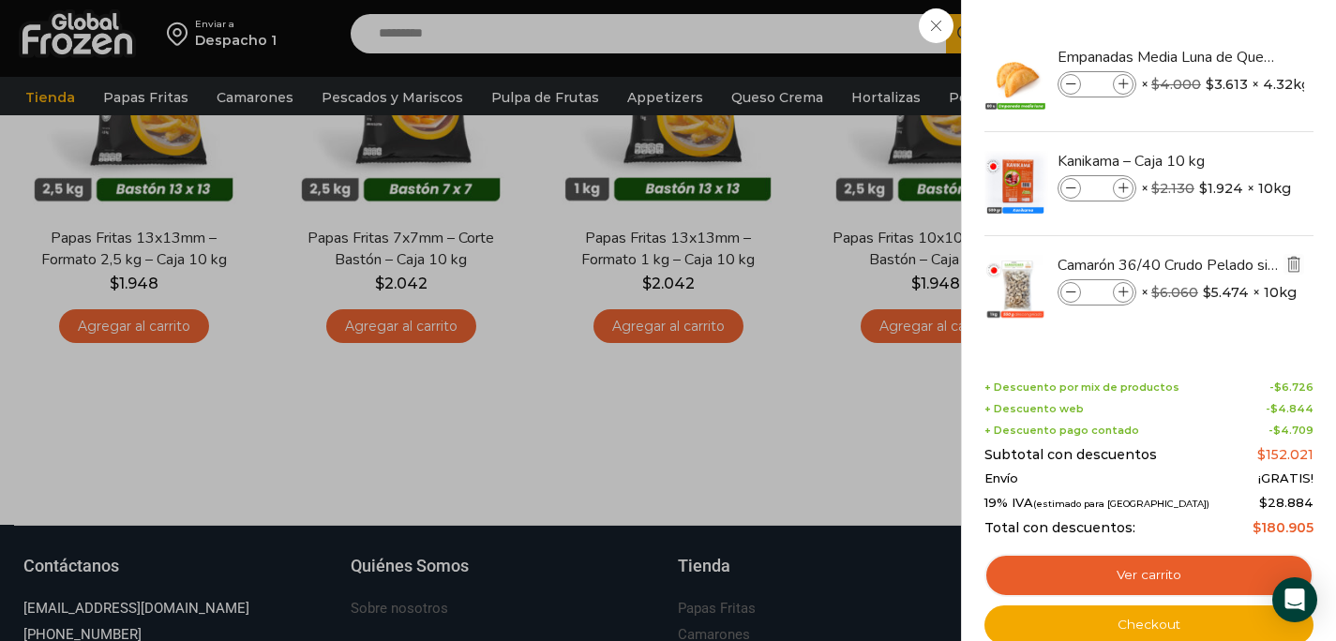
click at [1294, 261] on img "Eliminar Camarón 36/40 Crudo Pelado sin Vena - Bronze - Caja 10 kg del carrito" at bounding box center [1294, 264] width 17 height 17
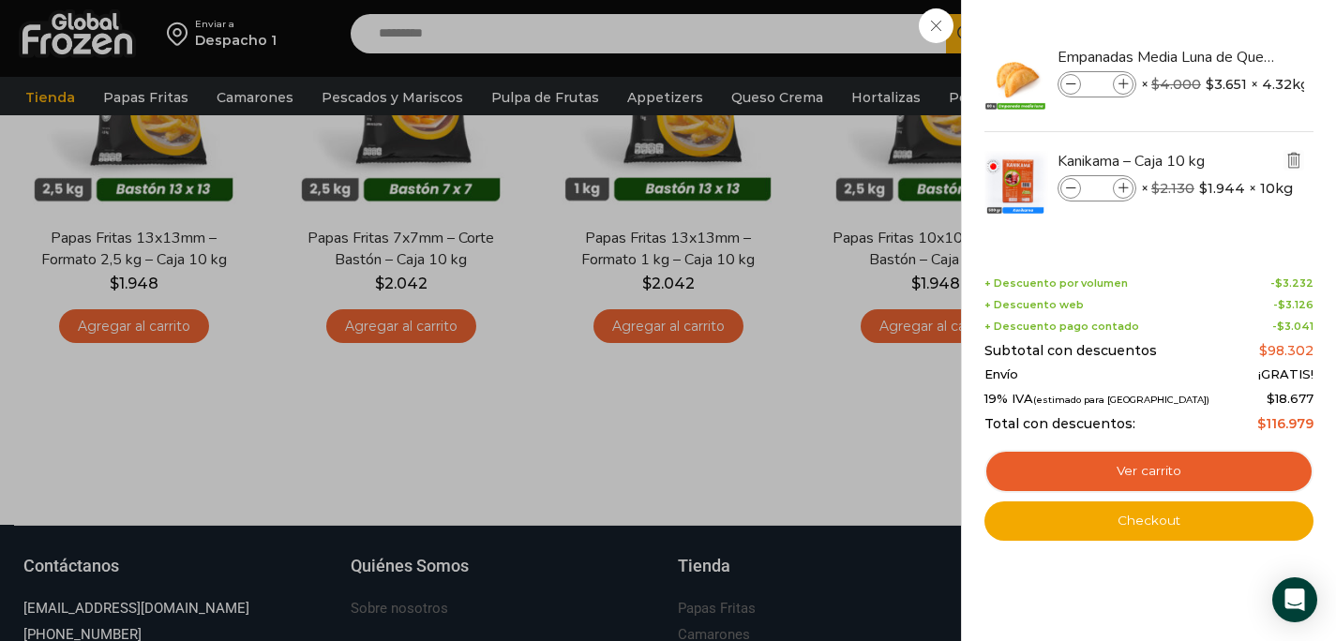
click at [1297, 165] on img "Eliminar Kanikama – Caja 10 kg del carrito" at bounding box center [1294, 160] width 17 height 17
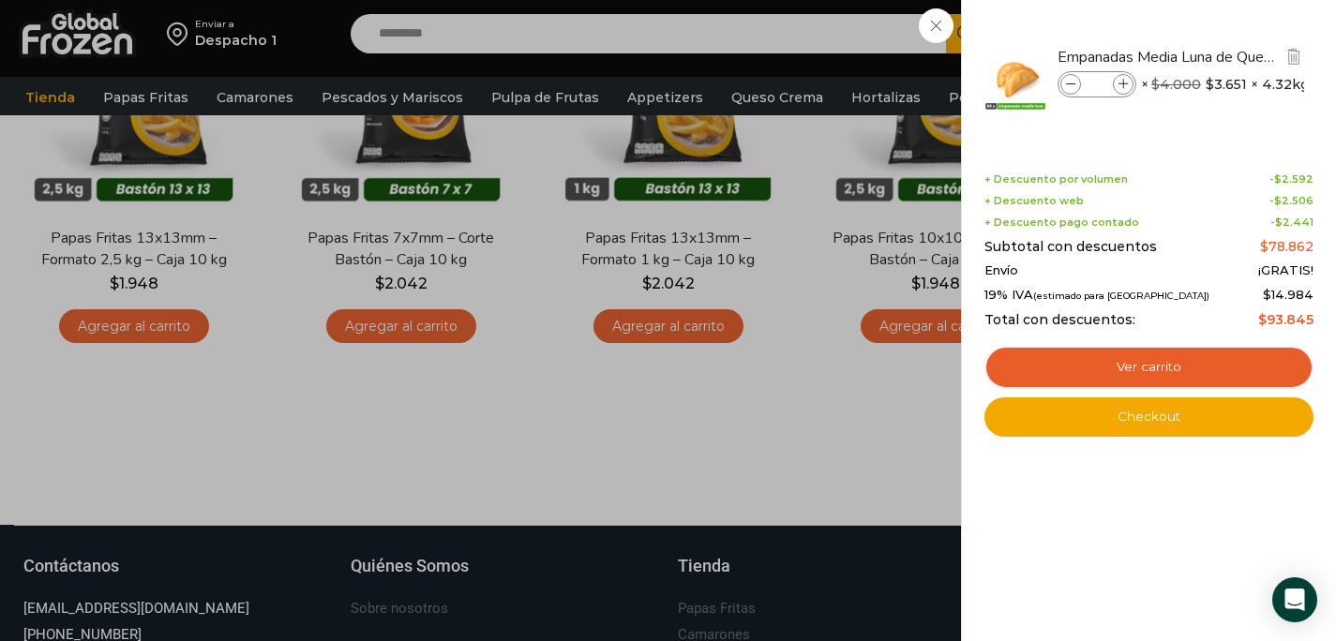
scroll to position [298, 0]
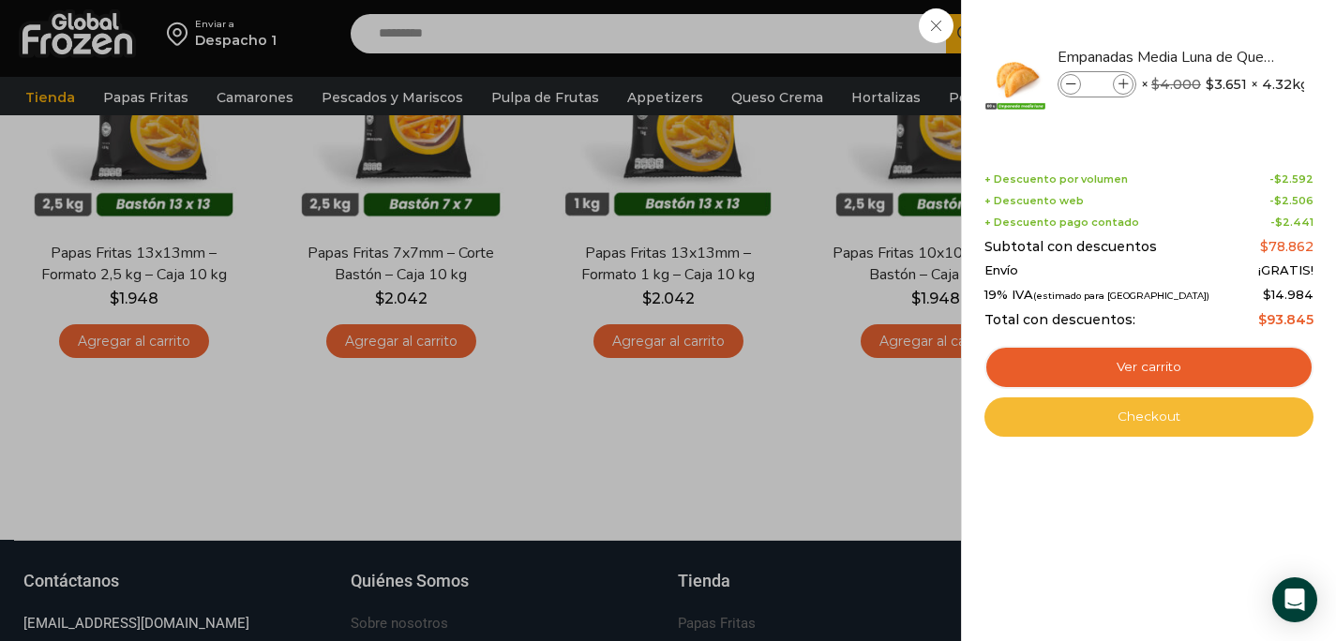
click at [1076, 419] on link "Checkout" at bounding box center [1149, 417] width 329 height 39
click at [1122, 426] on link "Checkout" at bounding box center [1149, 417] width 329 height 39
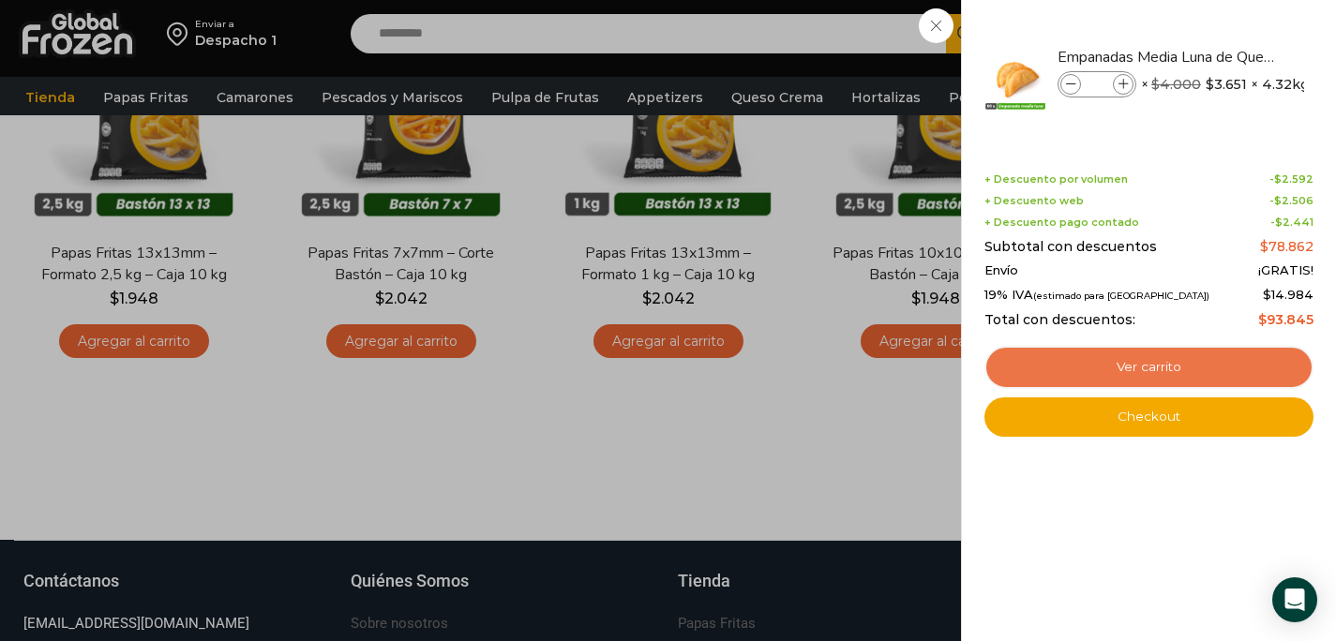
click at [1117, 361] on link "Ver carrito" at bounding box center [1149, 367] width 329 height 43
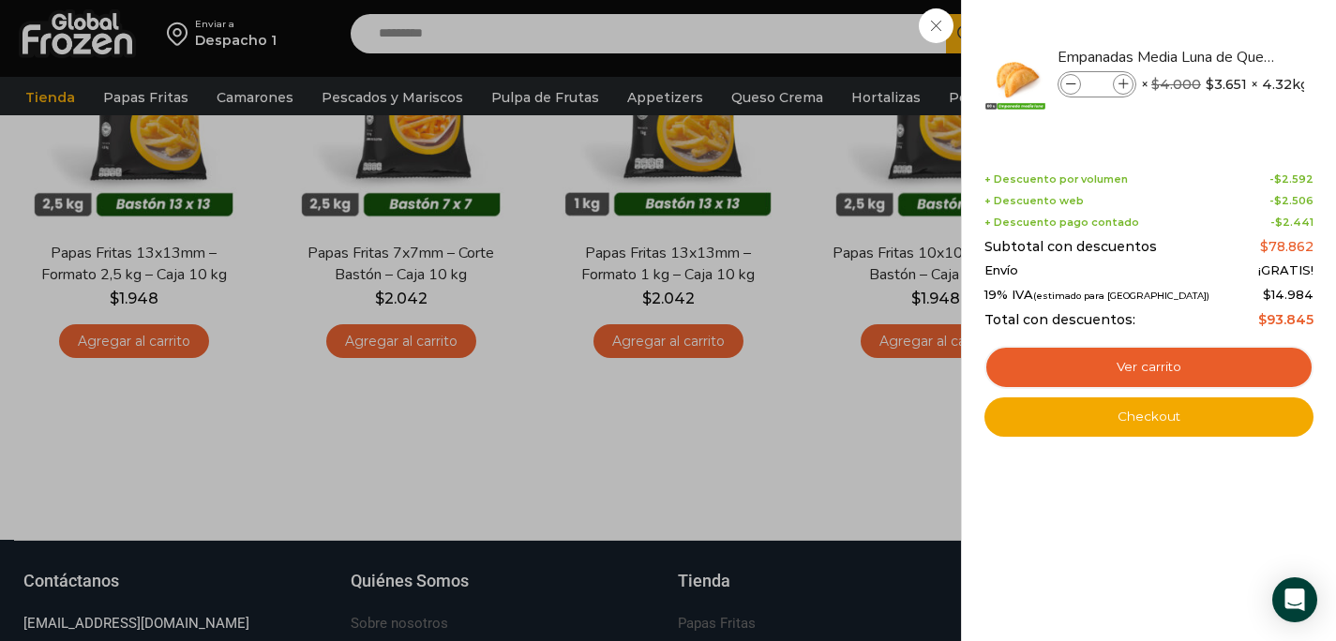
click at [1224, 28] on div "5 Carrito 5 5 Shopping Cart" at bounding box center [1271, 34] width 94 height 44
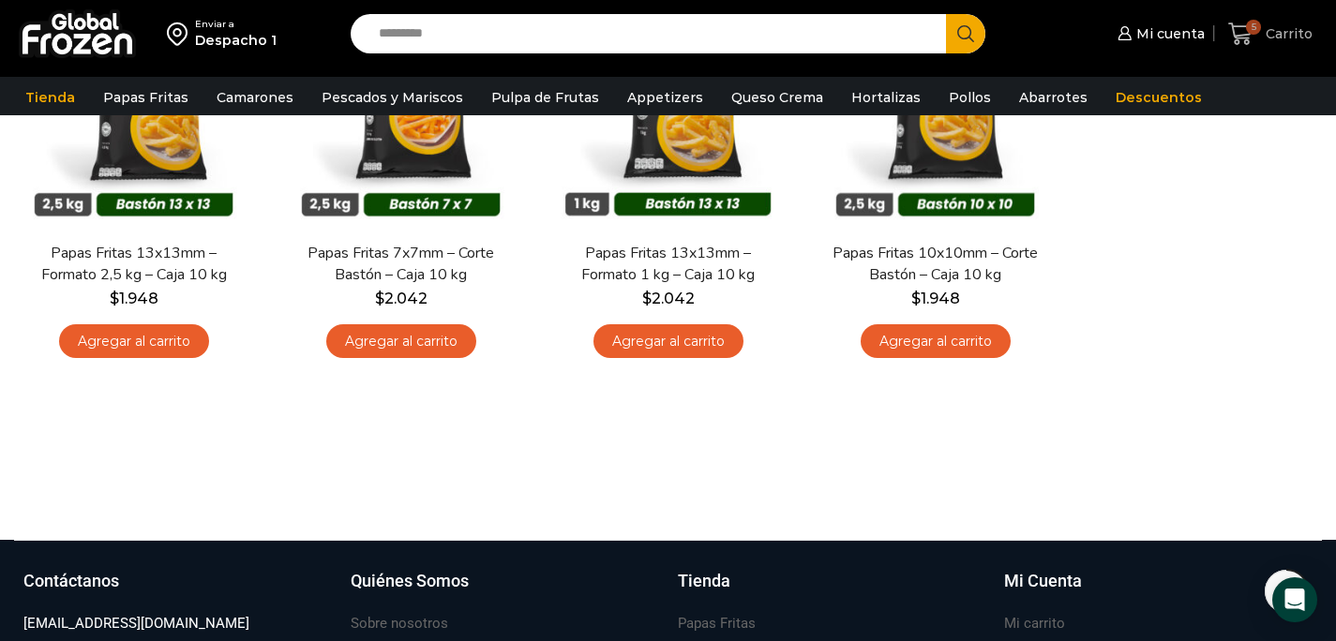
click at [1258, 36] on span "5" at bounding box center [1245, 34] width 33 height 25
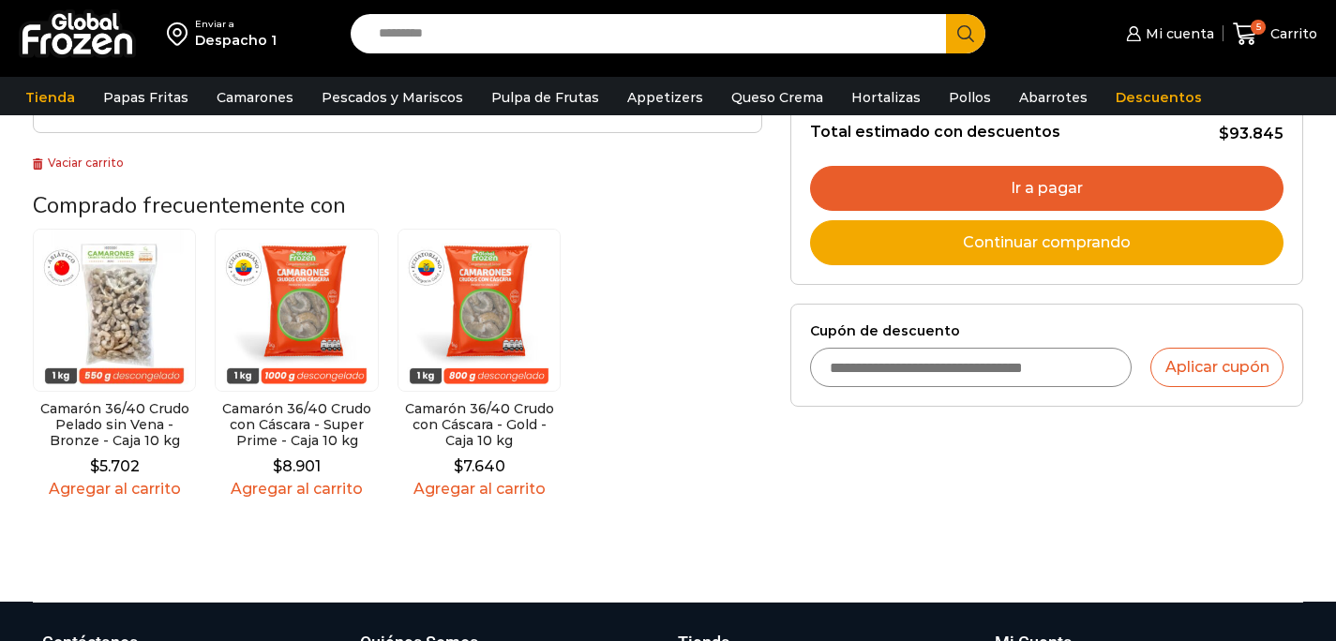
scroll to position [470, 0]
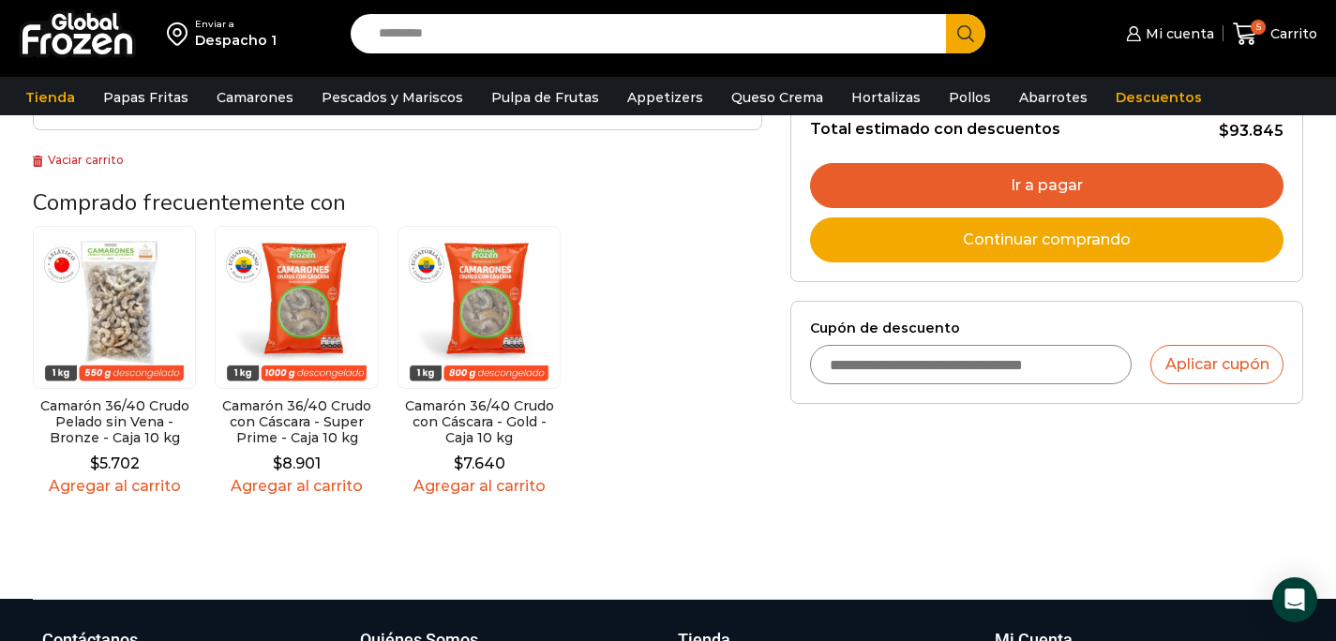
click at [960, 187] on link "Ir a pagar" at bounding box center [1047, 185] width 474 height 45
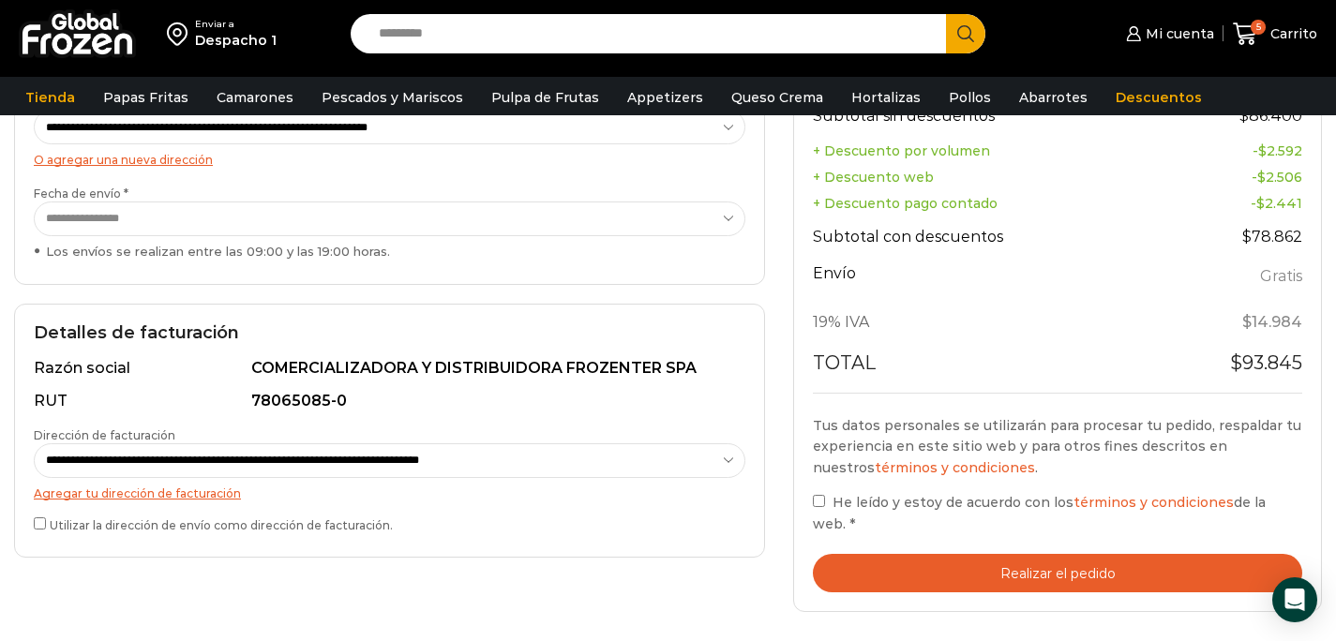
scroll to position [358, 0]
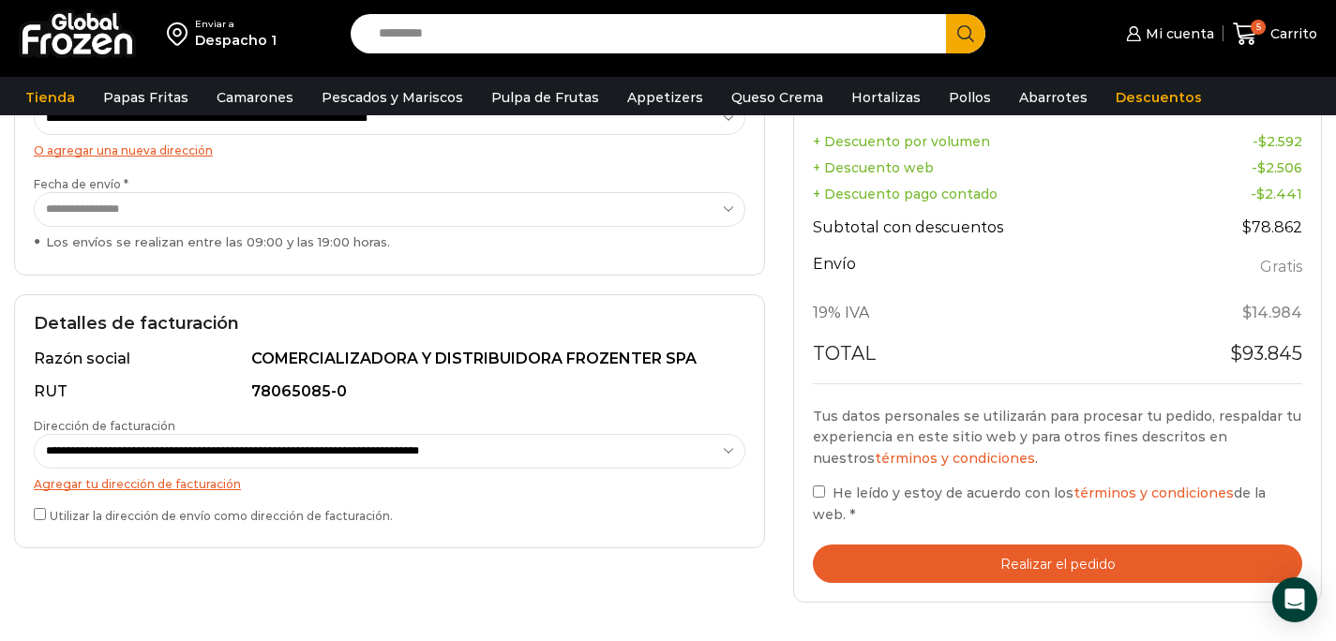
click at [900, 556] on button "Realizar el pedido" at bounding box center [1058, 564] width 490 height 38
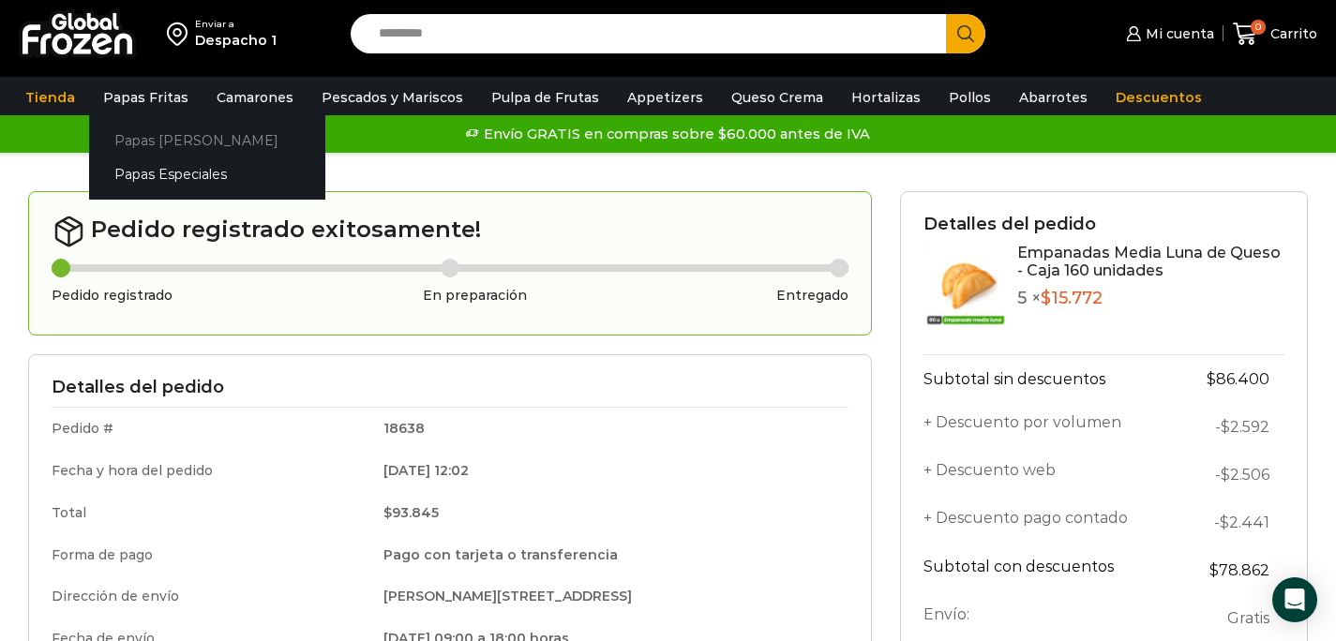
click at [154, 138] on link "Papas [PERSON_NAME]" at bounding box center [207, 140] width 236 height 35
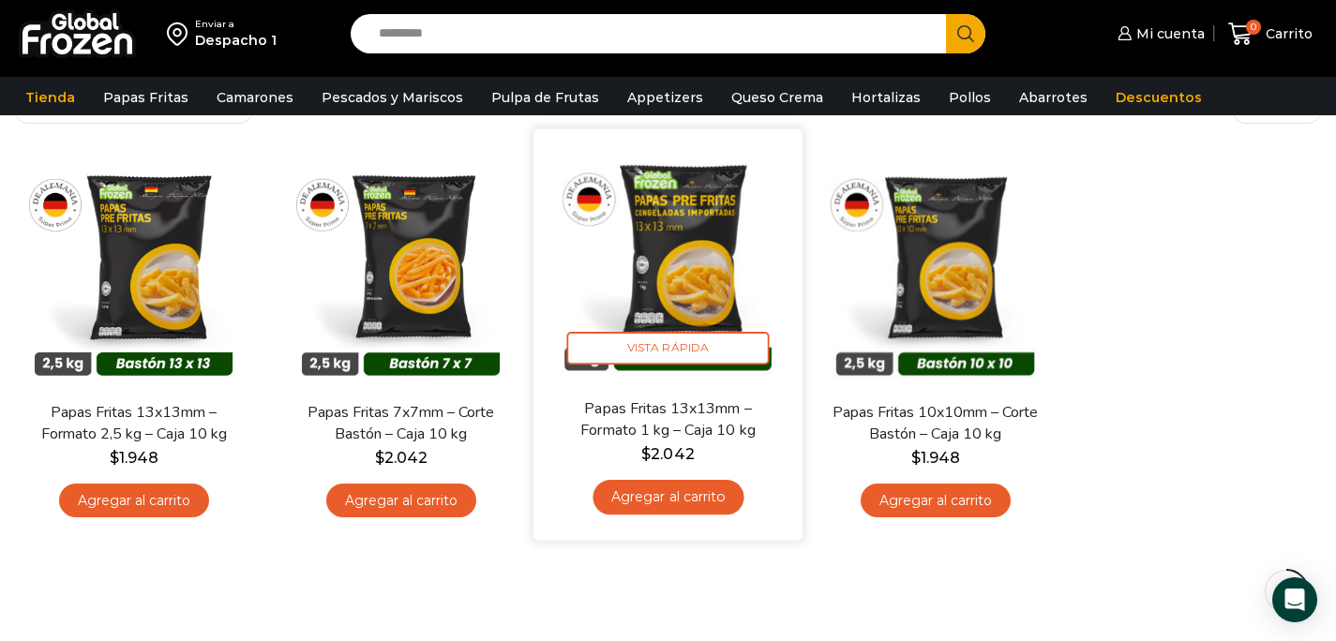
scroll to position [141, 0]
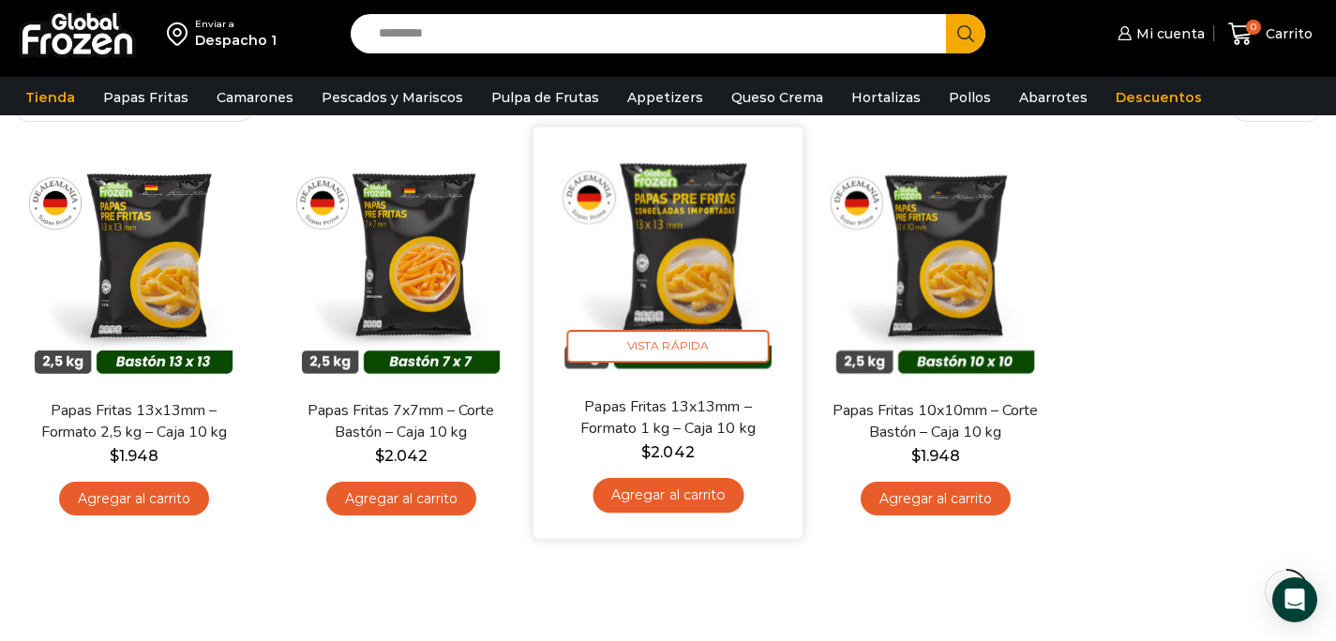
click at [676, 504] on link "Agregar al carrito" at bounding box center [668, 495] width 151 height 35
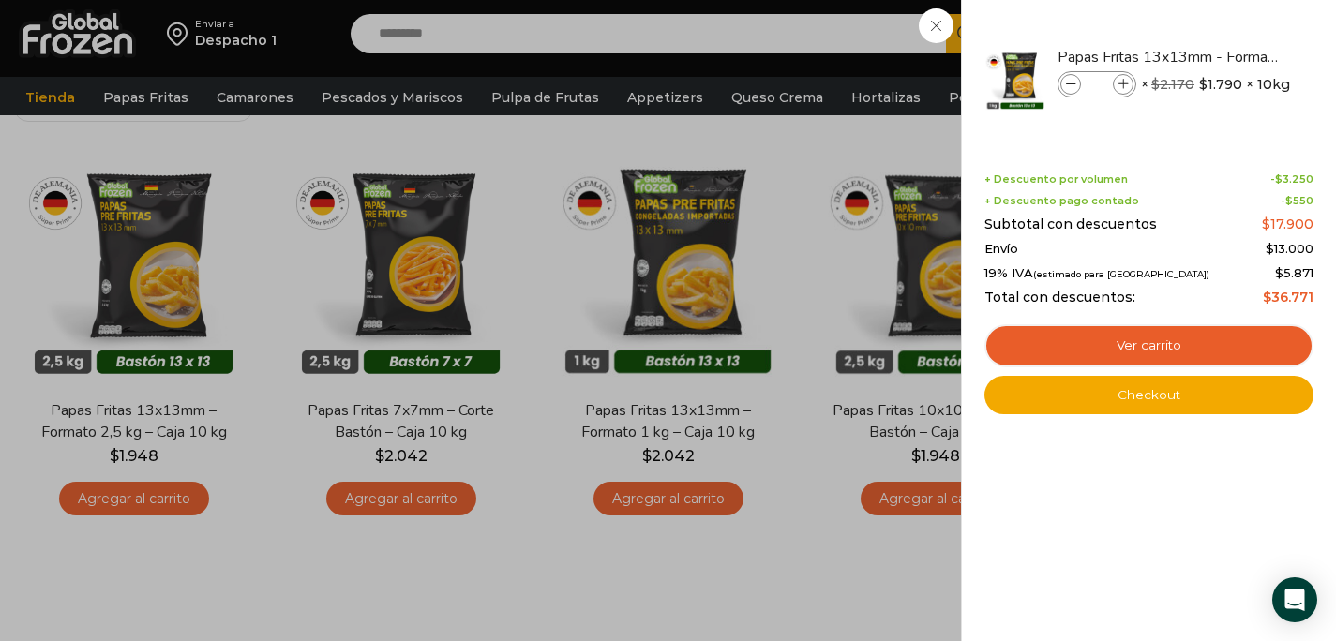
click at [1224, 26] on div "1 [GEOGRAPHIC_DATA] 1 1 Shopping Cart *" at bounding box center [1271, 34] width 94 height 44
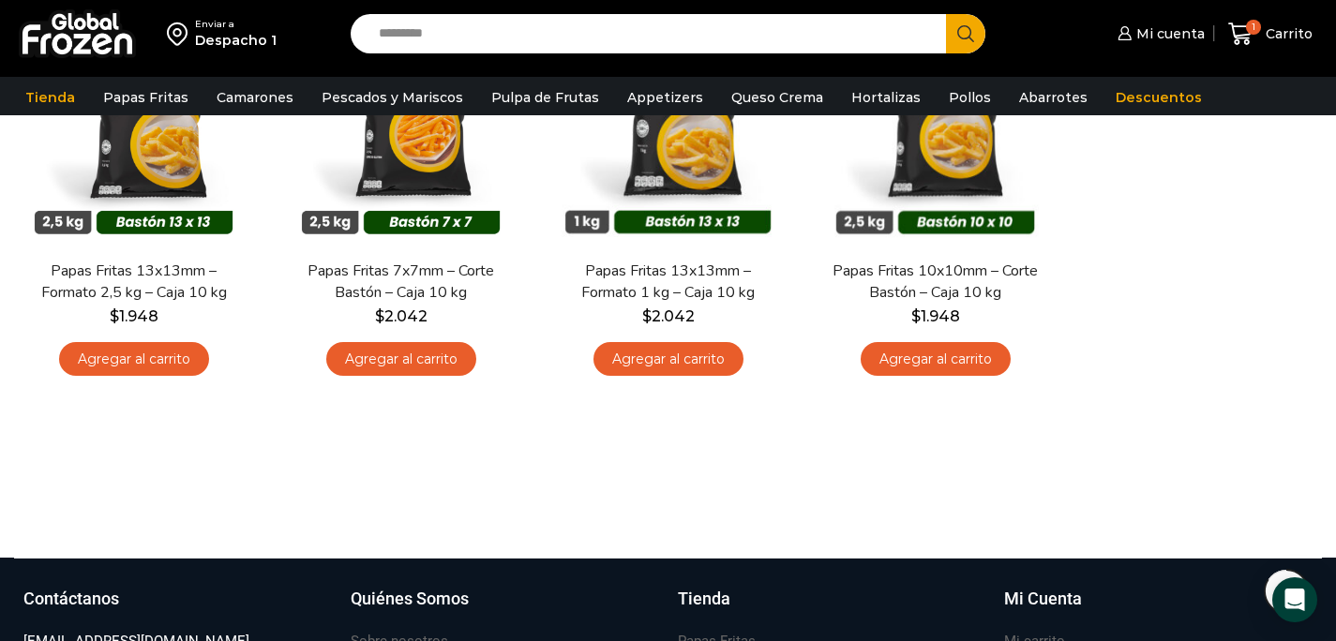
scroll to position [0, 0]
